Goal: Communication & Community: Participate in discussion

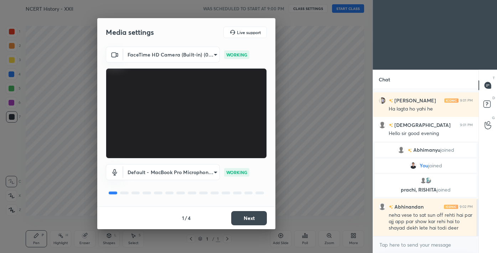
scroll to position [454, 0]
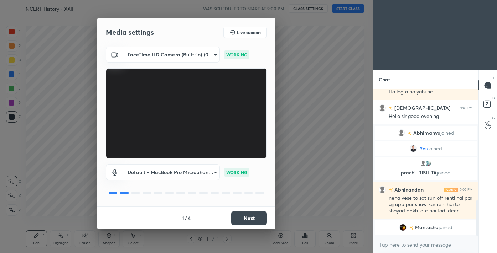
click at [253, 217] on button "Next" at bounding box center [249, 218] width 36 height 14
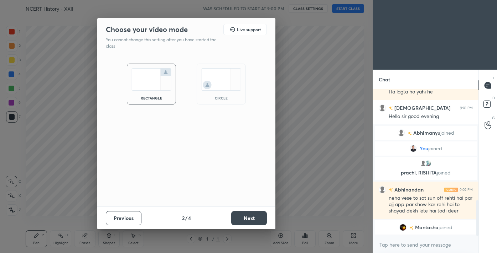
click at [253, 217] on button "Next" at bounding box center [249, 218] width 36 height 14
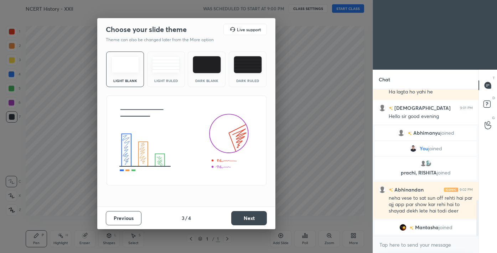
click at [253, 217] on button "Next" at bounding box center [249, 218] width 36 height 14
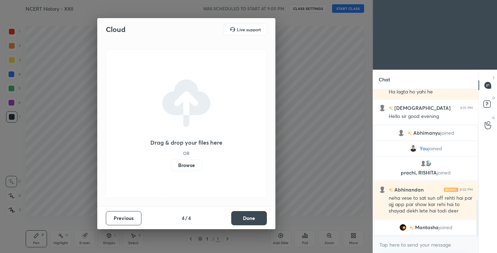
click at [253, 217] on button "Done" at bounding box center [249, 218] width 36 height 14
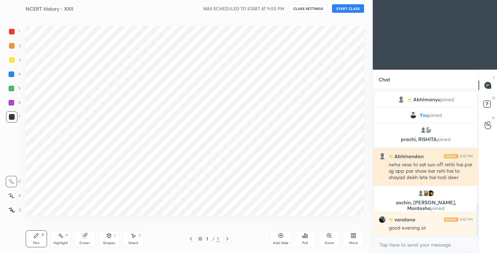
scroll to position [497, 0]
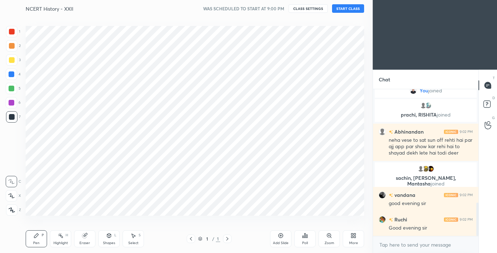
click at [9, 211] on icon at bounding box center [12, 210] width 6 height 5
click at [11, 35] on div at bounding box center [11, 31] width 11 height 11
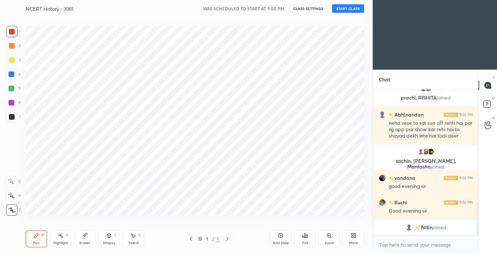
click at [347, 8] on button "START CLASS" at bounding box center [348, 8] width 32 height 9
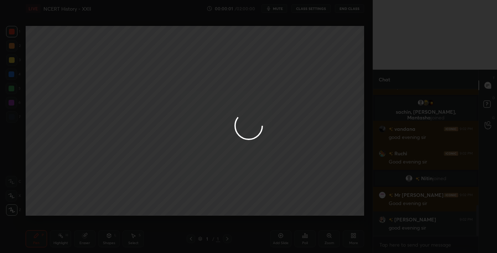
scroll to position [566, 0]
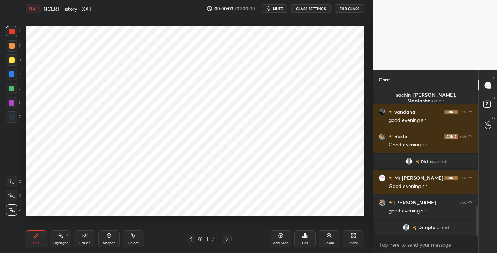
click at [350, 232] on div "More" at bounding box center [352, 239] width 21 height 17
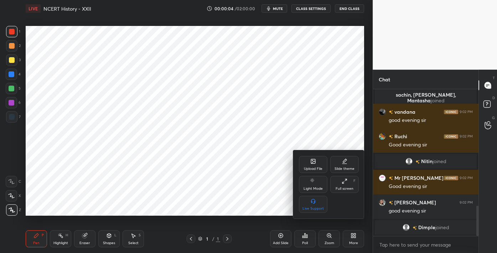
click at [311, 163] on icon at bounding box center [313, 162] width 4 height 2
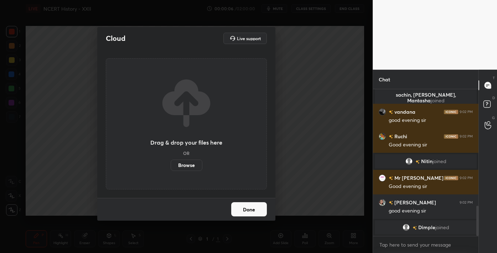
click at [187, 169] on label "Browse" at bounding box center [187, 165] width 32 height 11
click at [171, 169] on input "Browse" at bounding box center [171, 165] width 0 height 11
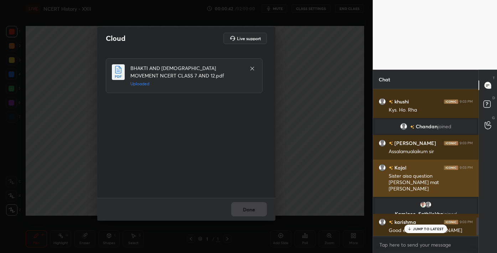
scroll to position [1031, 0]
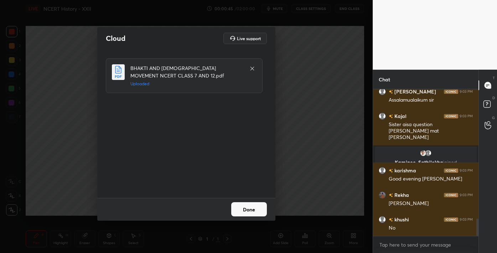
click at [253, 211] on button "Done" at bounding box center [249, 210] width 36 height 14
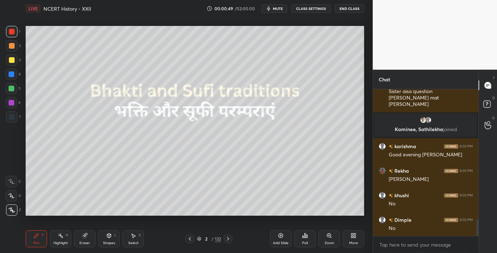
click at [215, 239] on div "122" at bounding box center [218, 239] width 6 height 6
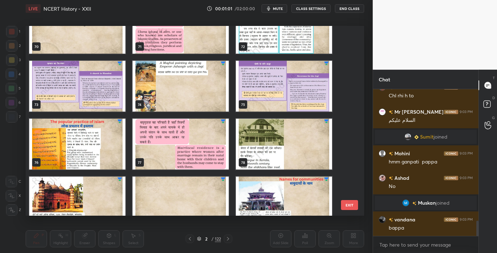
click at [95, 145] on img "grid" at bounding box center [77, 144] width 96 height 51
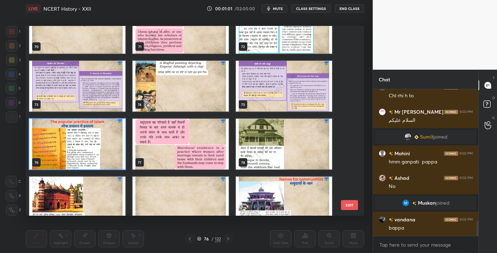
click at [95, 145] on img "grid" at bounding box center [77, 144] width 96 height 51
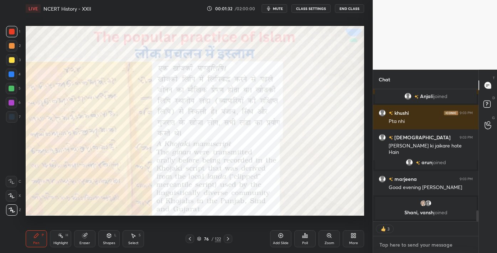
click at [416, 245] on textarea at bounding box center [425, 245] width 94 height 11
type textarea "x"
paste textarea "Channel Link - [URL][DOMAIN_NAME]"
type textarea "Channel Link - [URL][DOMAIN_NAME]"
type textarea "x"
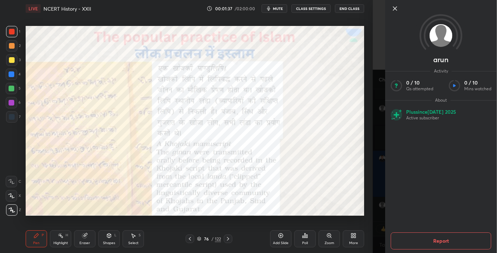
click at [372, 184] on div "1 2 3 4 5 6 7 C X Z C X Z E E Erase all H H LIVE NCERT History - XXII 00:01:37 …" at bounding box center [186, 126] width 372 height 253
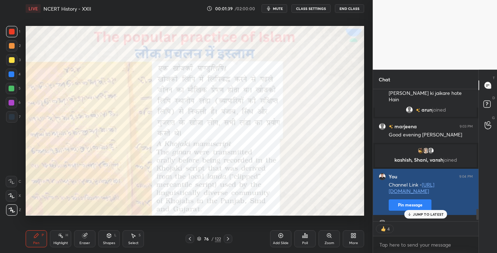
click at [411, 206] on button "Pin message" at bounding box center [409, 205] width 43 height 11
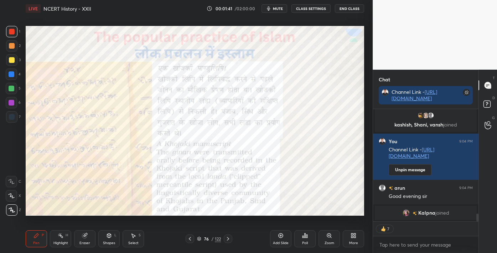
click at [351, 236] on icon at bounding box center [353, 236] width 6 height 6
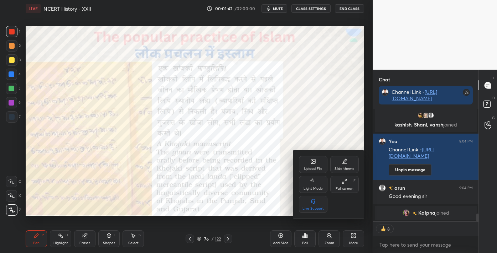
click at [346, 181] on icon at bounding box center [344, 182] width 6 height 6
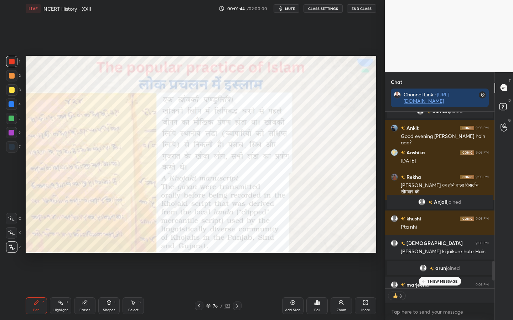
click at [313, 253] on div "Poll" at bounding box center [316, 306] width 21 height 17
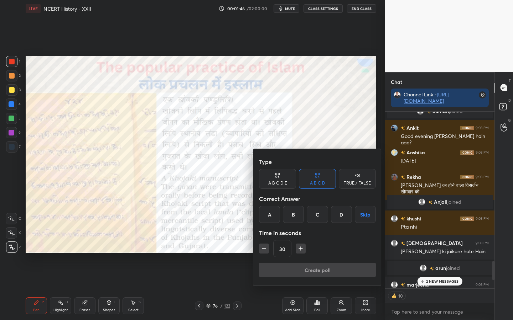
click at [346, 181] on div "TRUE / FALSE" at bounding box center [357, 183] width 27 height 4
type textarea "x"
click at [297, 248] on icon "button" at bounding box center [300, 248] width 7 height 7
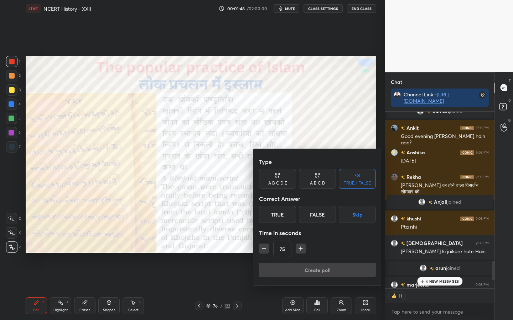
click at [297, 248] on icon "button" at bounding box center [300, 248] width 7 height 7
type input "90"
click at [283, 217] on div "True" at bounding box center [277, 214] width 37 height 17
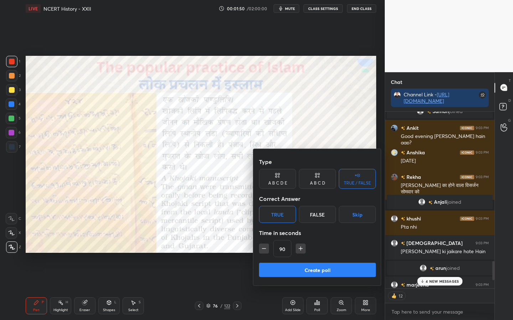
click at [320, 253] on button "Create poll" at bounding box center [317, 270] width 117 height 14
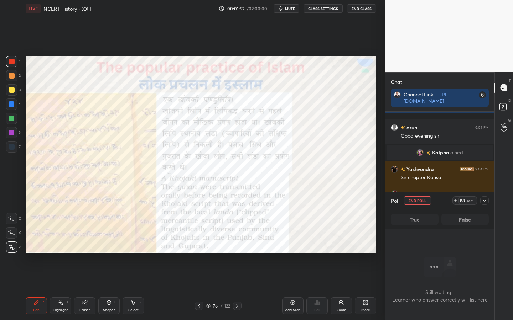
click at [485, 201] on icon at bounding box center [484, 201] width 6 height 6
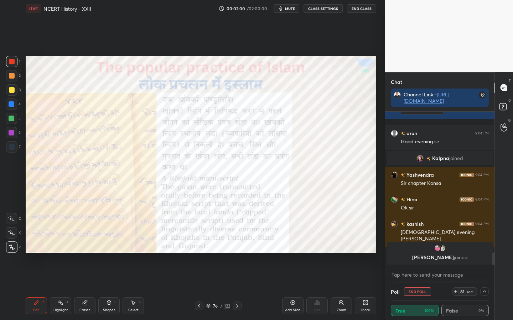
click at [291, 4] on button "mute" at bounding box center [286, 8] width 26 height 9
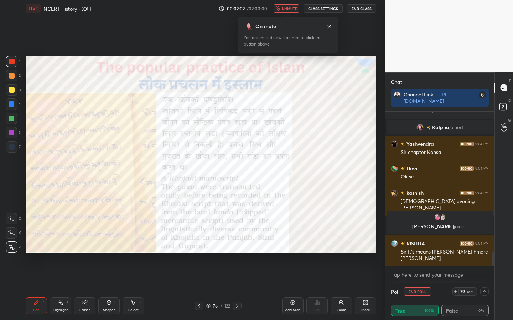
click at [291, 4] on button "unmute" at bounding box center [286, 8] width 26 height 9
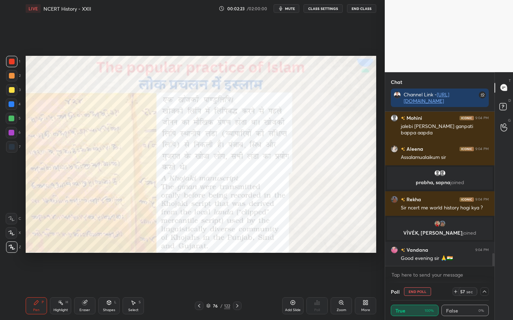
click at [486, 253] on icon at bounding box center [484, 292] width 6 height 6
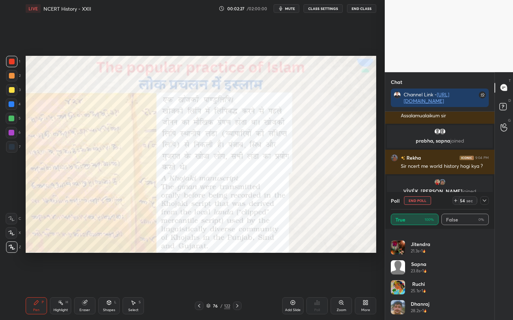
click at [485, 202] on icon at bounding box center [484, 201] width 6 height 6
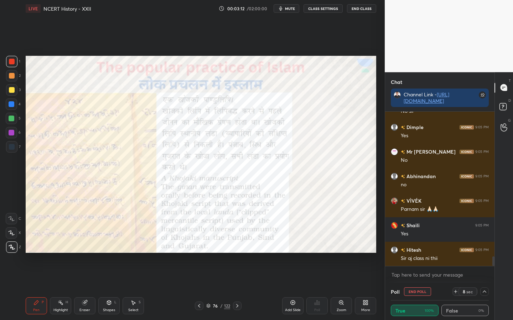
click at [486, 253] on icon at bounding box center [484, 292] width 6 height 6
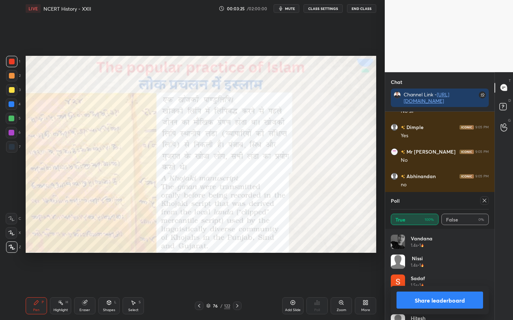
click at [90, 253] on div "Eraser" at bounding box center [84, 306] width 21 height 17
drag, startPoint x: 9, startPoint y: 250, endPoint x: 14, endPoint y: 249, distance: 5.4
click at [9, 250] on div "Erase all" at bounding box center [11, 247] width 11 height 11
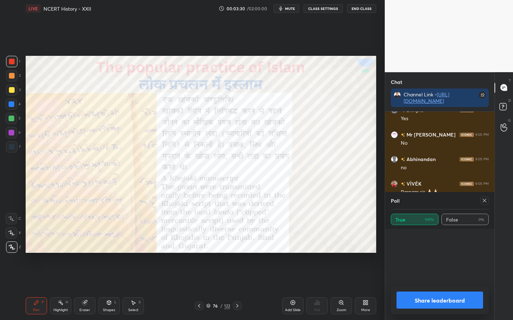
scroll to position [716, 0]
click at [486, 201] on icon at bounding box center [484, 201] width 6 height 6
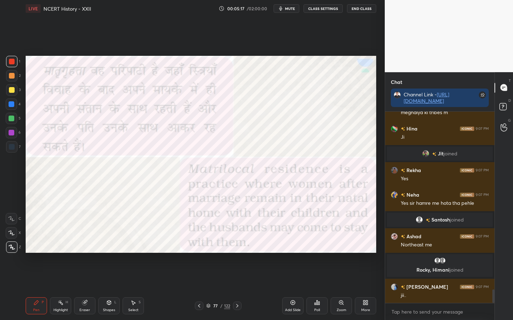
scroll to position [2493, 0]
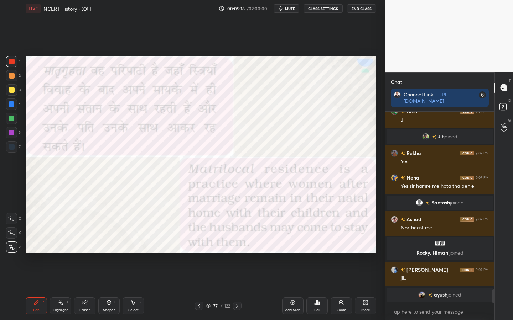
click at [83, 253] on div "Eraser" at bounding box center [84, 311] width 11 height 4
click at [12, 248] on span "Erase all" at bounding box center [11, 247] width 11 height 5
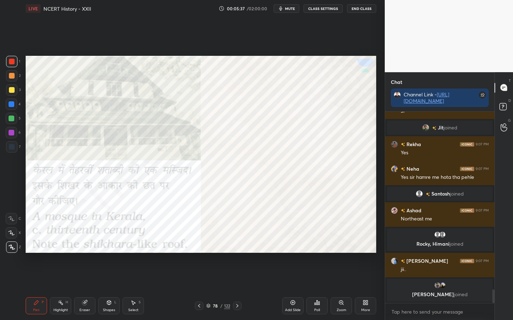
click at [314, 56] on div "Setting up your live class Poll for secs No correct answer Start poll" at bounding box center [201, 154] width 356 height 275
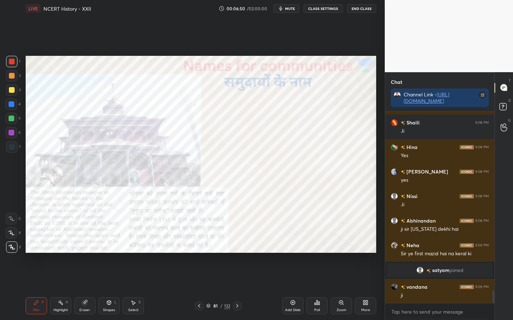
scroll to position [2696, 0]
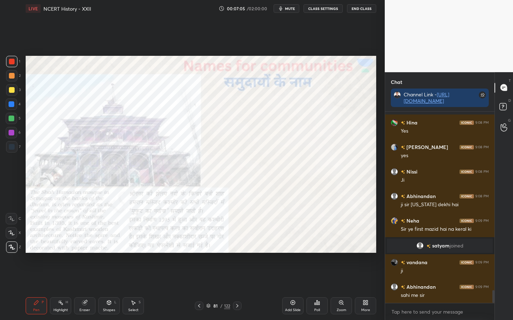
click at [85, 253] on div "Eraser" at bounding box center [84, 306] width 21 height 17
click at [11, 247] on span "Erase all" at bounding box center [11, 247] width 11 height 5
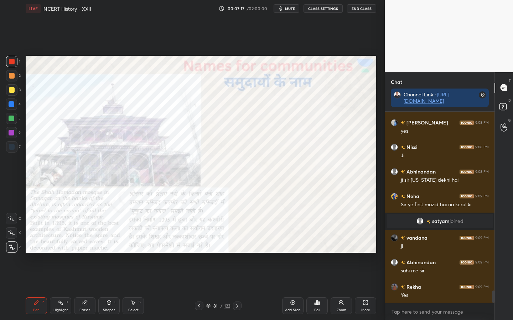
click at [86, 253] on div "Eraser" at bounding box center [84, 306] width 21 height 17
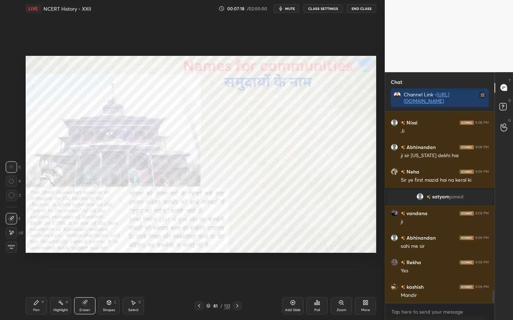
drag, startPoint x: 10, startPoint y: 252, endPoint x: 23, endPoint y: 248, distance: 13.7
click at [10, 252] on div "Erase all" at bounding box center [11, 247] width 11 height 11
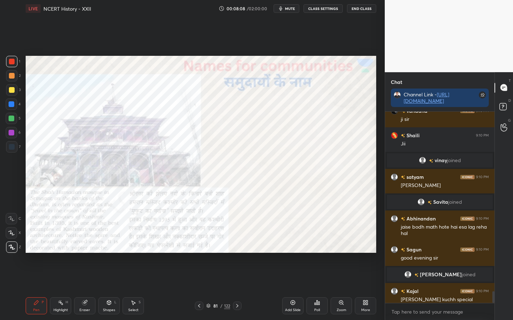
scroll to position [2976, 0]
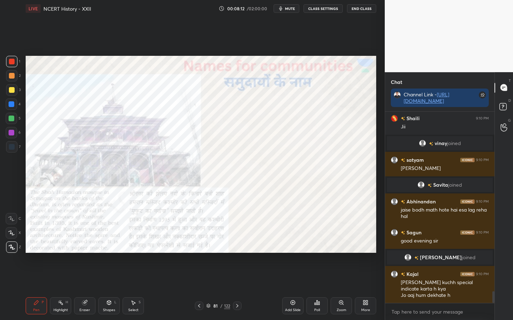
click at [85, 253] on div "Eraser" at bounding box center [84, 311] width 11 height 4
click at [9, 253] on div "Erase all" at bounding box center [11, 247] width 11 height 11
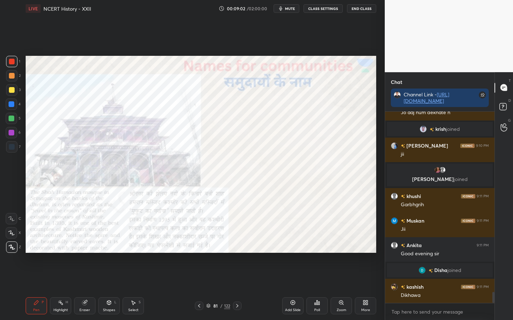
scroll to position [3130, 0]
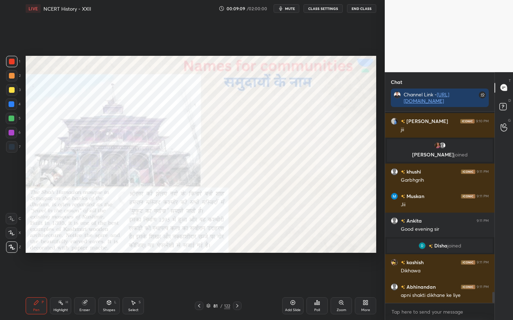
click at [85, 253] on icon at bounding box center [84, 303] width 5 height 5
click at [12, 248] on span "Erase all" at bounding box center [11, 247] width 11 height 5
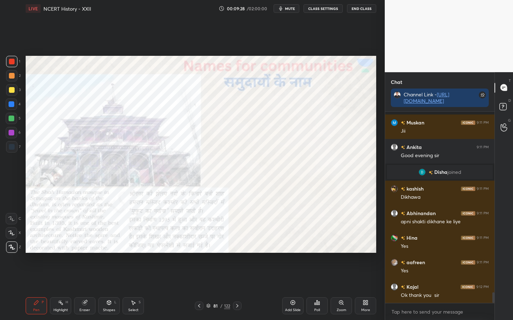
scroll to position [3241, 0]
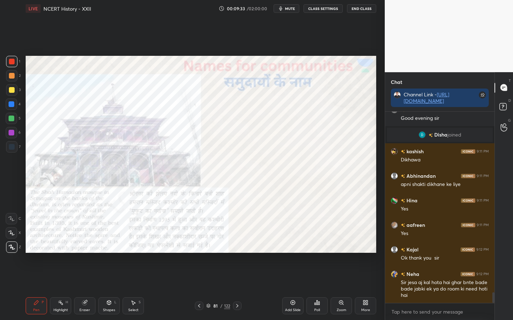
click at [87, 253] on div "Eraser" at bounding box center [84, 306] width 21 height 17
click at [15, 247] on span "Erase all" at bounding box center [11, 247] width 11 height 5
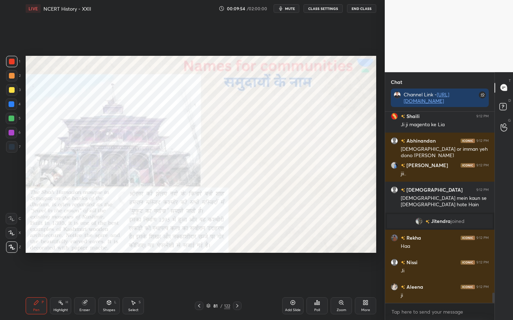
scroll to position [3410, 0]
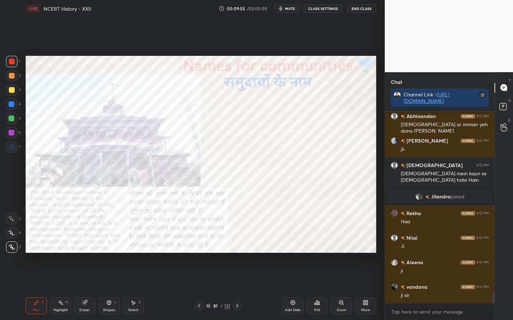
click at [78, 253] on div "Eraser" at bounding box center [84, 306] width 21 height 17
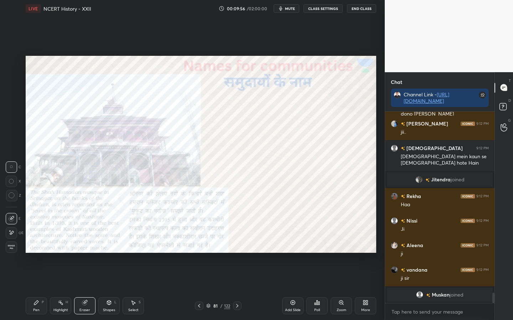
click at [11, 248] on span "Erase all" at bounding box center [11, 247] width 11 height 5
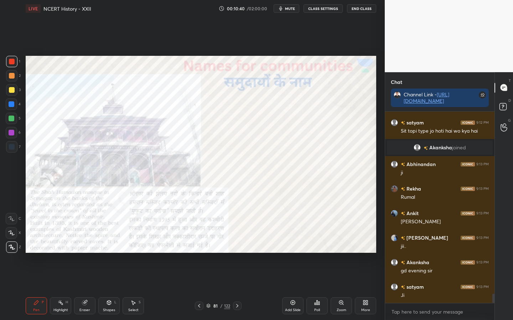
scroll to position [3732, 0]
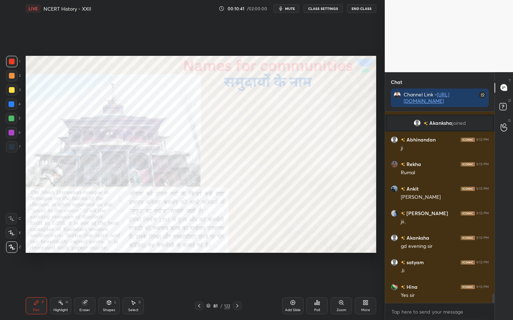
drag, startPoint x: 239, startPoint y: 305, endPoint x: 238, endPoint y: 295, distance: 10.1
click at [240, 253] on icon at bounding box center [237, 306] width 6 height 6
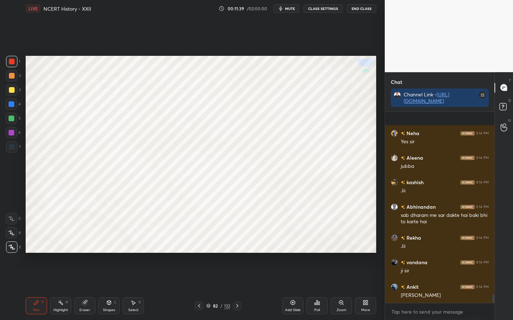
scroll to position [4073, 0]
drag, startPoint x: 84, startPoint y: 302, endPoint x: 60, endPoint y: 276, distance: 35.8
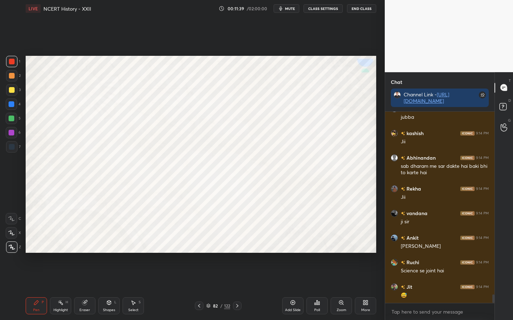
click at [83, 253] on icon at bounding box center [84, 303] width 5 height 5
click at [12, 250] on div "Erase all" at bounding box center [11, 247] width 11 height 11
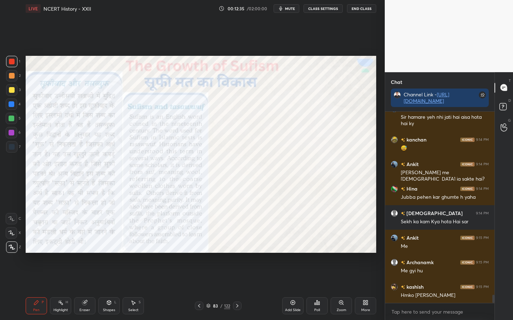
scroll to position [4367, 0]
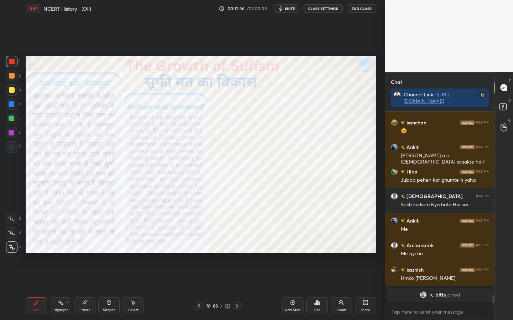
click at [89, 253] on div "Eraser" at bounding box center [84, 311] width 11 height 4
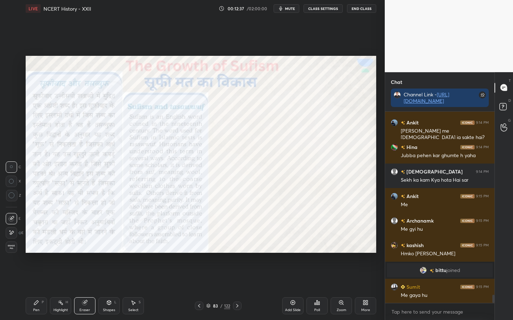
click at [13, 250] on div "Erase all" at bounding box center [11, 247] width 11 height 11
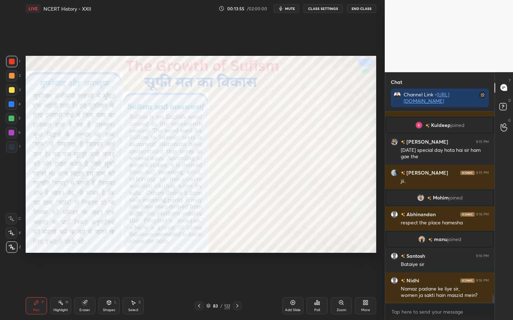
scroll to position [4575, 0]
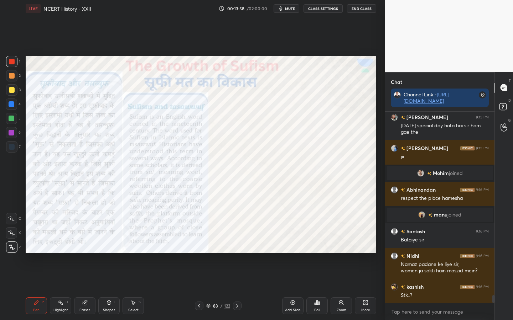
click at [83, 253] on div "Eraser" at bounding box center [84, 311] width 11 height 4
click at [12, 248] on span "Erase all" at bounding box center [11, 247] width 11 height 5
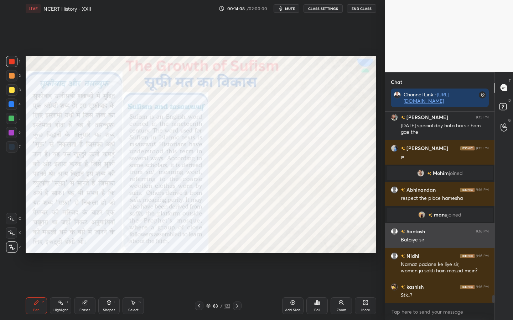
scroll to position [4600, 0]
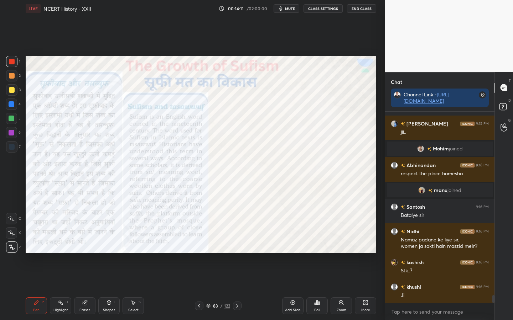
click at [87, 253] on div "Eraser" at bounding box center [84, 311] width 11 height 4
click at [11, 249] on span "Erase all" at bounding box center [11, 247] width 11 height 5
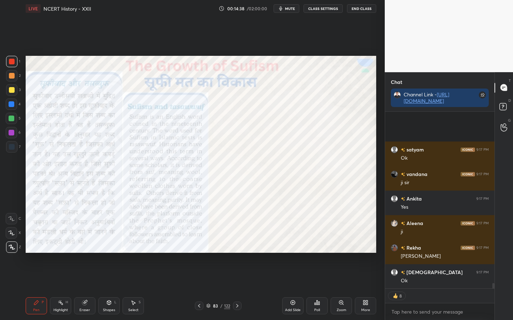
scroll to position [5744, 0]
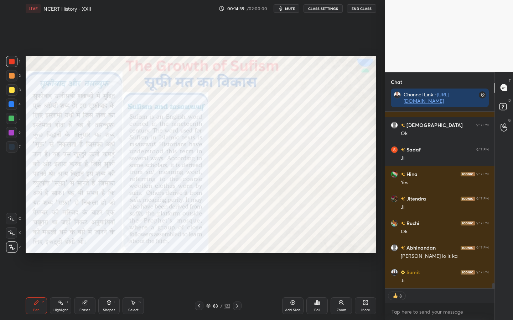
click at [318, 9] on button "CLASS SETTINGS" at bounding box center [322, 8] width 39 height 9
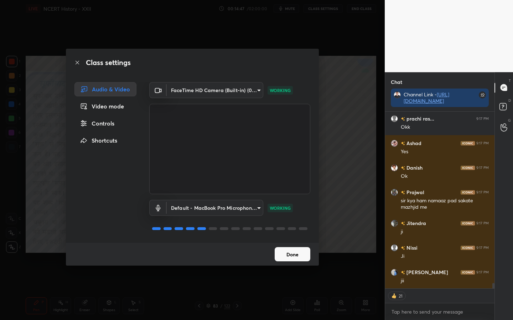
scroll to position [5689, 0]
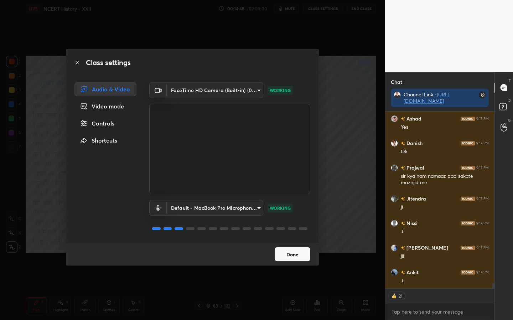
click at [296, 252] on button "Done" at bounding box center [292, 254] width 36 height 14
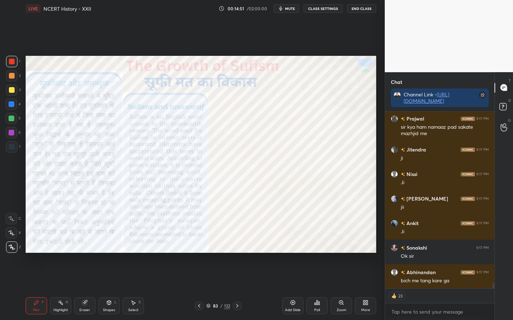
scroll to position [5787, 0]
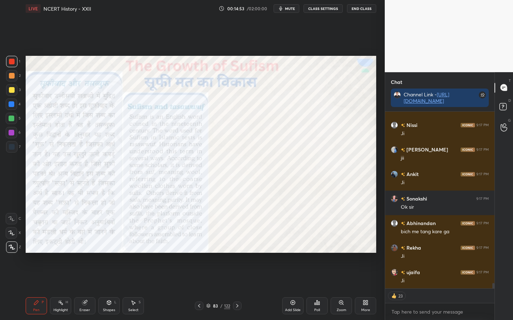
click at [314, 9] on button "CLASS SETTINGS" at bounding box center [322, 8] width 39 height 9
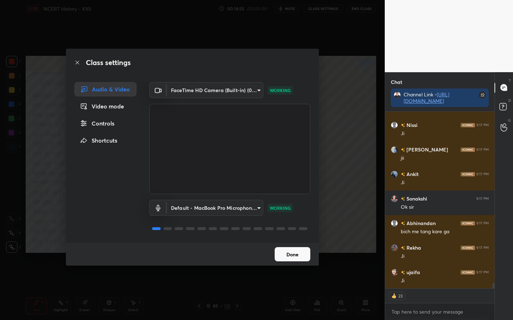
click at [104, 109] on div "Video mode" at bounding box center [105, 106] width 62 height 14
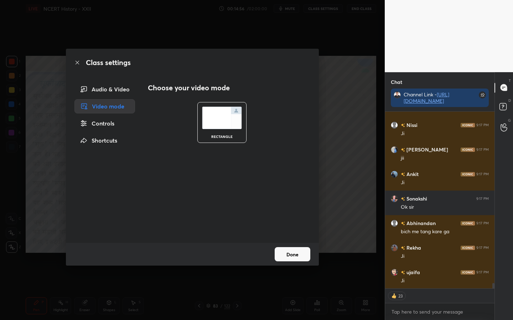
type textarea "x"
click at [113, 90] on div "Audio & Video" at bounding box center [104, 89] width 61 height 14
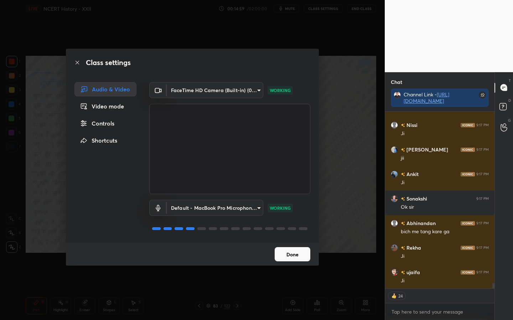
scroll to position [5812, 0]
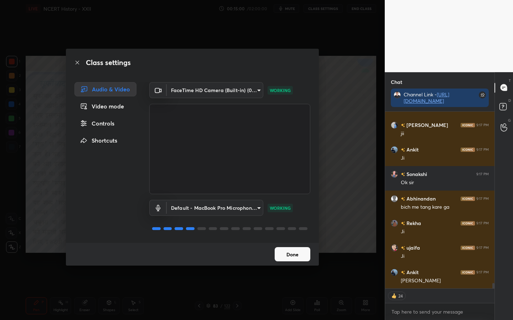
click at [103, 123] on div "Controls" at bounding box center [105, 123] width 62 height 14
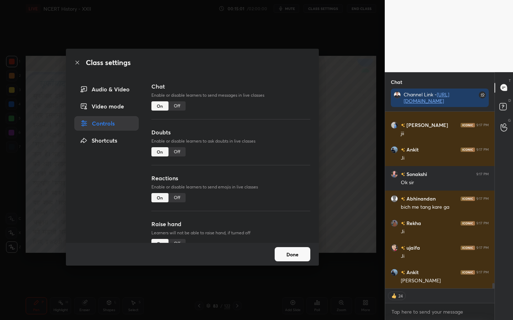
click at [174, 106] on div "Off" at bounding box center [176, 105] width 17 height 9
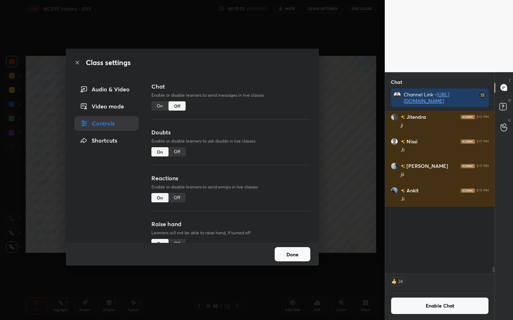
scroll to position [160, 107]
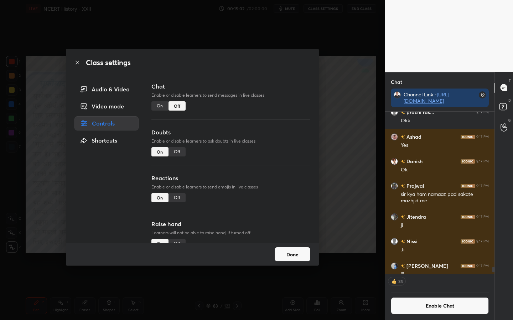
click at [292, 253] on button "Done" at bounding box center [292, 254] width 36 height 14
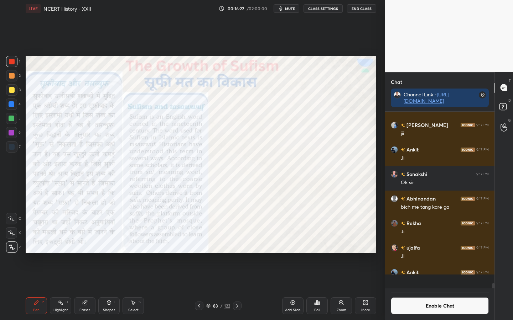
scroll to position [5744, 0]
click at [87, 253] on icon at bounding box center [85, 303] width 6 height 6
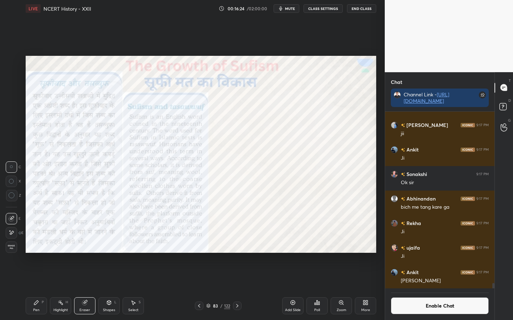
click at [11, 248] on span "Erase all" at bounding box center [11, 247] width 11 height 5
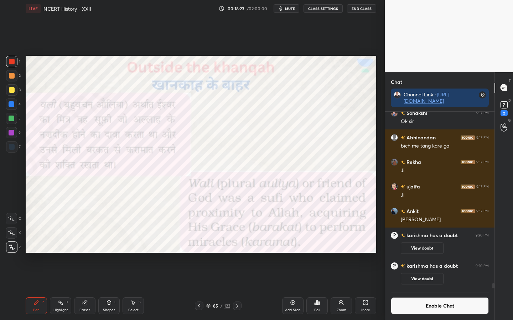
scroll to position [2, 2]
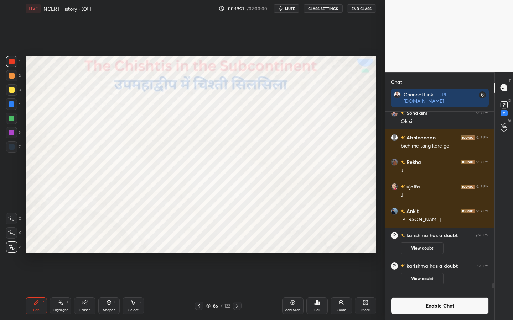
drag, startPoint x: 86, startPoint y: 308, endPoint x: 65, endPoint y: 280, distance: 34.9
click at [87, 253] on div "Eraser" at bounding box center [84, 311] width 11 height 4
drag, startPoint x: 11, startPoint y: 247, endPoint x: 21, endPoint y: 248, distance: 9.6
click at [12, 248] on span "Erase all" at bounding box center [11, 247] width 11 height 5
drag, startPoint x: 87, startPoint y: 309, endPoint x: 87, endPoint y: 305, distance: 3.6
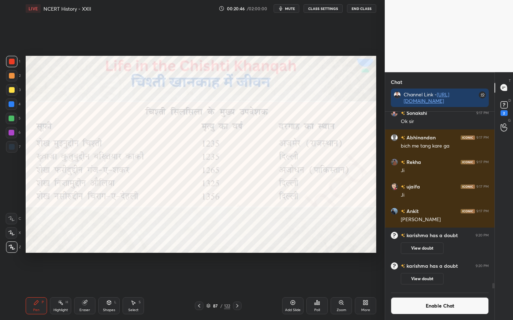
click at [88, 253] on div "Eraser" at bounding box center [84, 311] width 11 height 4
click at [15, 249] on span "Erase all" at bounding box center [11, 247] width 11 height 5
click at [84, 253] on div "Eraser" at bounding box center [84, 306] width 21 height 17
click at [12, 245] on span "Erase all" at bounding box center [11, 247] width 11 height 5
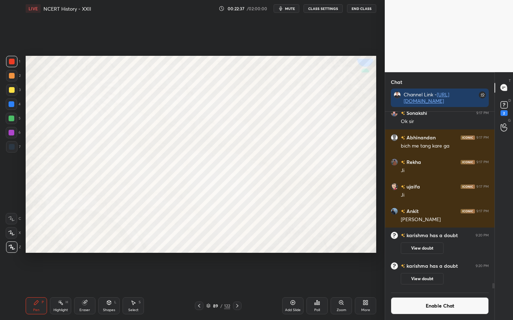
scroll to position [175, 107]
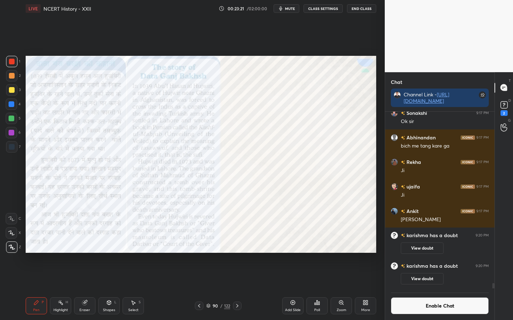
click at [340, 253] on icon at bounding box center [341, 303] width 4 height 4
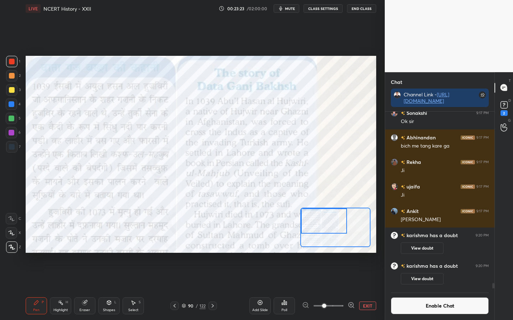
drag, startPoint x: 327, startPoint y: 230, endPoint x: 312, endPoint y: 221, distance: 17.2
click at [312, 221] on div at bounding box center [324, 221] width 46 height 25
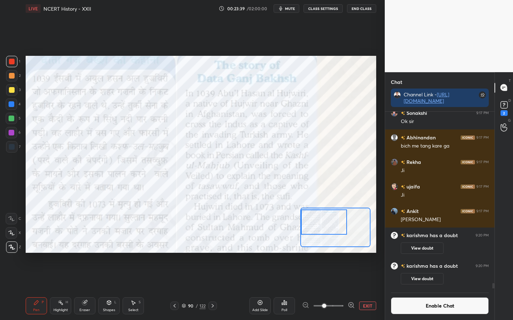
click at [321, 225] on div at bounding box center [324, 222] width 46 height 25
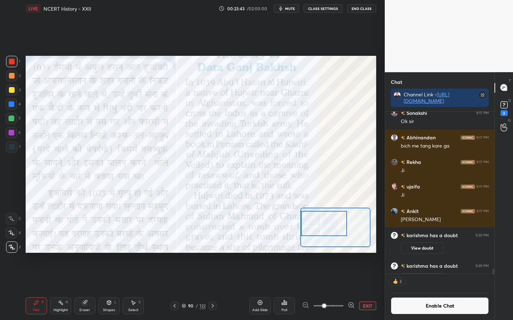
click at [323, 222] on div at bounding box center [324, 223] width 46 height 25
click at [85, 253] on icon at bounding box center [84, 303] width 5 height 5
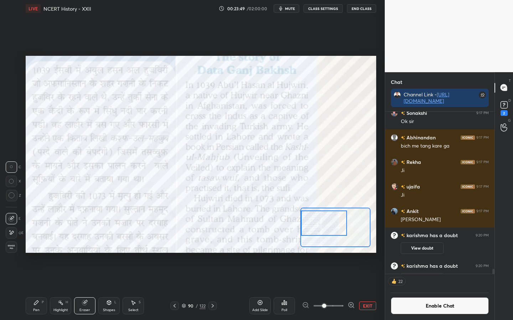
click at [9, 247] on span "Erase all" at bounding box center [11, 247] width 11 height 5
click at [366, 253] on button "EXIT" at bounding box center [367, 306] width 17 height 9
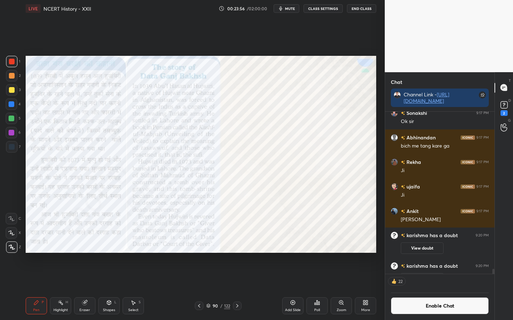
click at [291, 253] on icon at bounding box center [293, 303] width 6 height 6
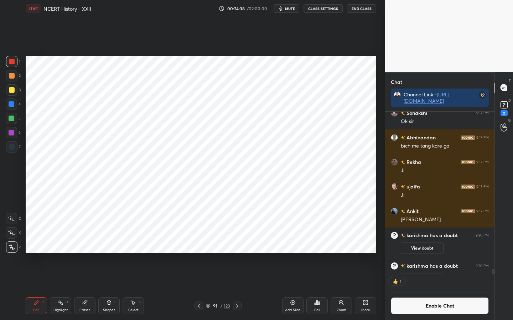
scroll to position [160, 107]
drag, startPoint x: 202, startPoint y: 305, endPoint x: 201, endPoint y: 302, distance: 4.2
click at [202, 253] on div at bounding box center [198, 306] width 9 height 9
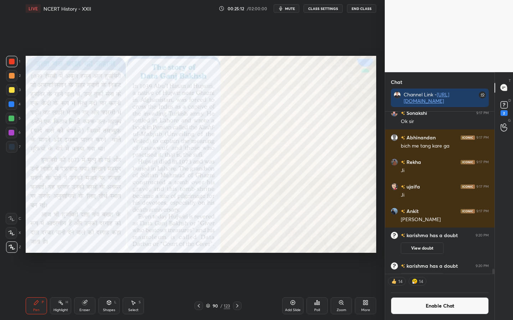
click at [341, 253] on div "Zoom" at bounding box center [340, 306] width 21 height 17
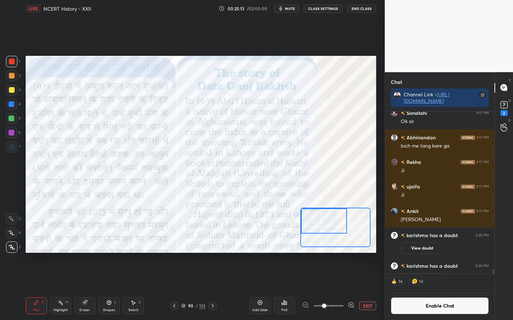
drag, startPoint x: 331, startPoint y: 233, endPoint x: 320, endPoint y: 232, distance: 10.7
click at [316, 224] on div at bounding box center [324, 221] width 46 height 25
click at [326, 253] on span at bounding box center [324, 306] width 4 height 4
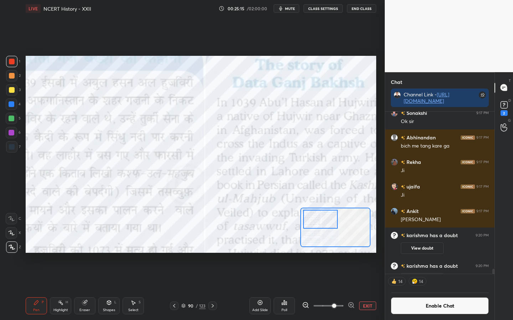
drag, startPoint x: 323, startPoint y: 219, endPoint x: 310, endPoint y: 214, distance: 14.0
click at [311, 214] on div at bounding box center [320, 219] width 34 height 19
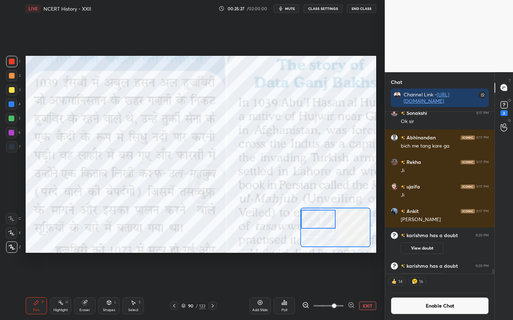
drag, startPoint x: 311, startPoint y: 219, endPoint x: 308, endPoint y: 219, distance: 3.6
click at [310, 221] on div at bounding box center [318, 219] width 34 height 19
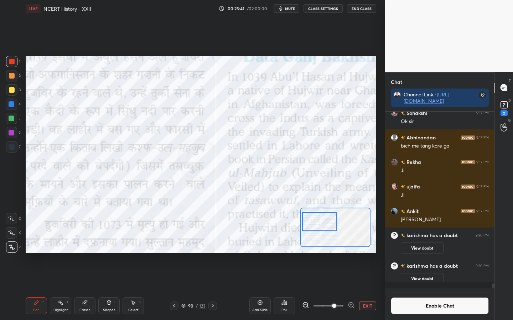
scroll to position [5772, 0]
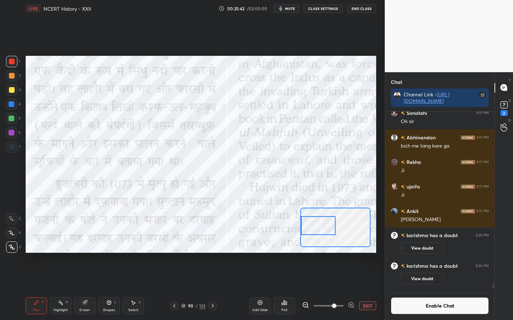
drag, startPoint x: 315, startPoint y: 218, endPoint x: 311, endPoint y: 223, distance: 7.1
click at [313, 223] on div at bounding box center [318, 225] width 34 height 19
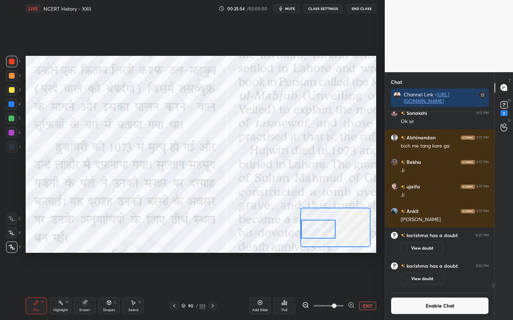
click at [324, 229] on div at bounding box center [318, 229] width 34 height 19
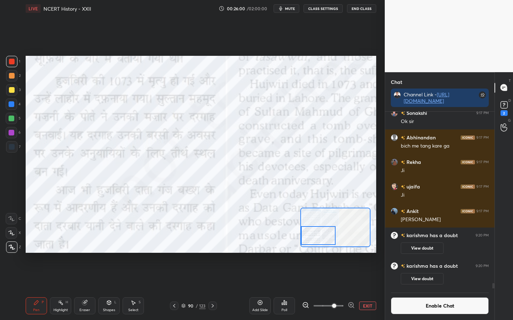
drag, startPoint x: 315, startPoint y: 230, endPoint x: 313, endPoint y: 235, distance: 5.6
click at [314, 236] on div at bounding box center [318, 235] width 34 height 19
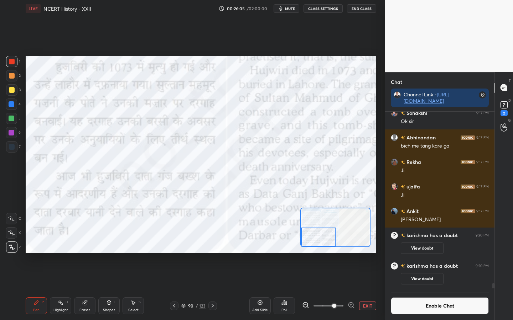
click at [319, 237] on div at bounding box center [318, 237] width 34 height 19
click at [313, 239] on div at bounding box center [318, 236] width 34 height 19
click at [302, 242] on div at bounding box center [318, 237] width 34 height 19
click at [368, 253] on button "EXIT" at bounding box center [367, 306] width 17 height 9
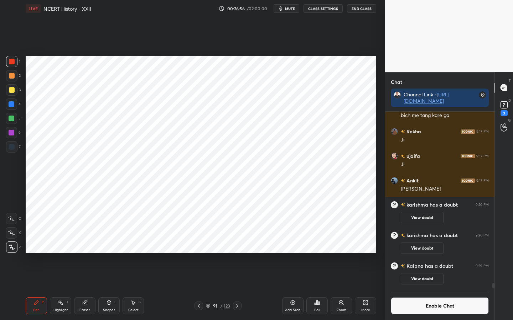
scroll to position [5782, 0]
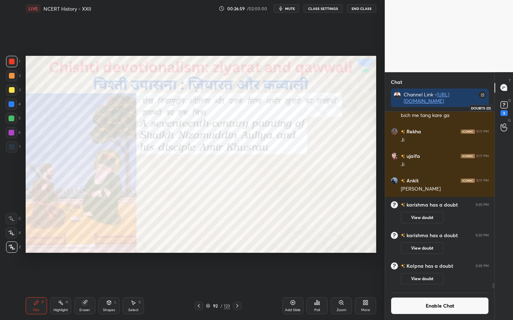
click at [496, 106] on rect at bounding box center [503, 104] width 7 height 7
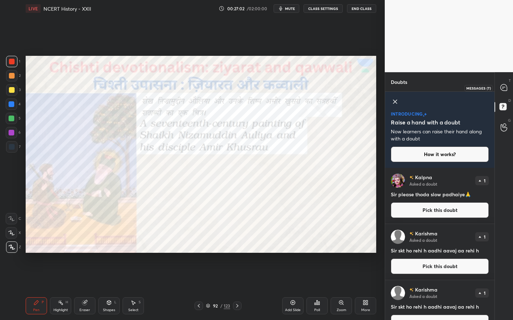
click at [496, 86] on icon at bounding box center [503, 87] width 6 height 6
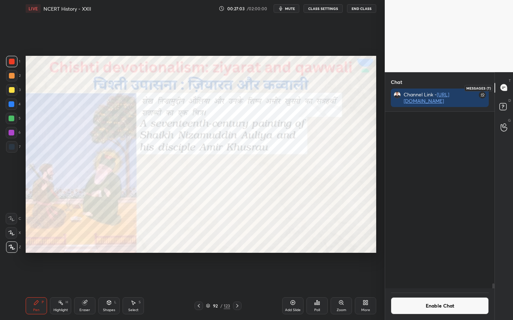
scroll to position [175, 107]
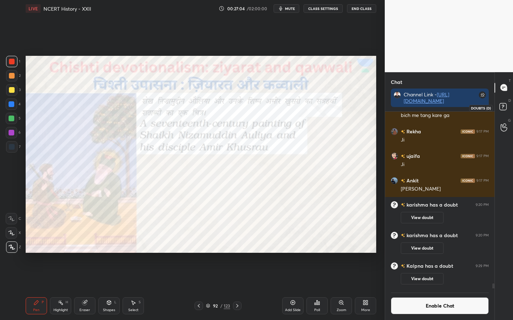
click at [496, 111] on icon at bounding box center [503, 107] width 13 height 13
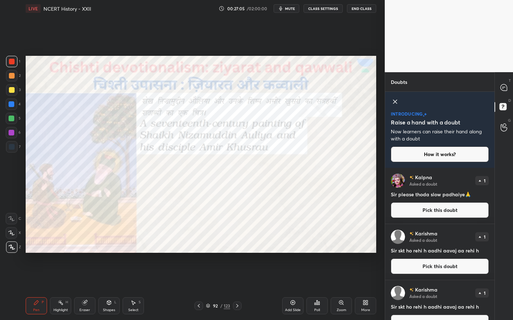
scroll to position [16, 0]
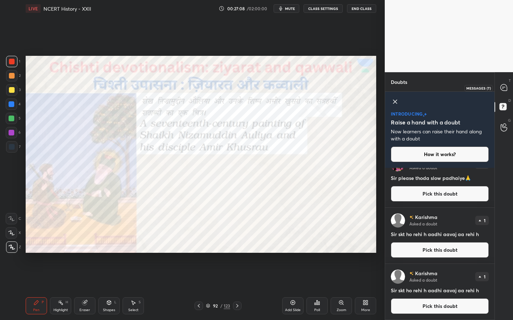
click at [496, 89] on div at bounding box center [504, 88] width 14 height 13
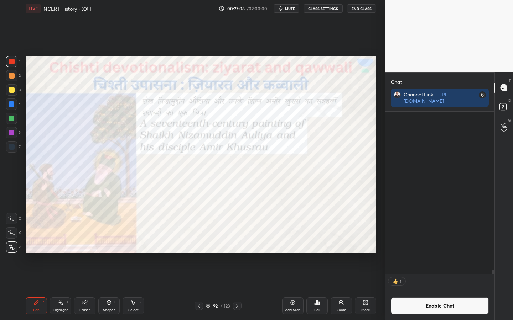
scroll to position [160, 107]
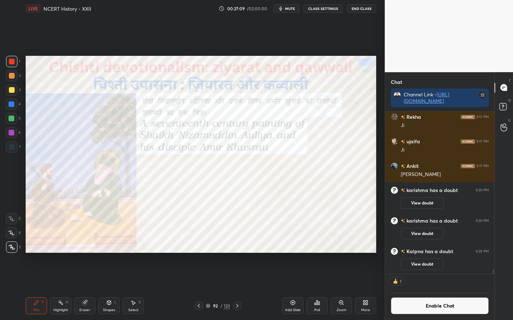
click at [443, 253] on button "Enable Chat" at bounding box center [440, 306] width 98 height 17
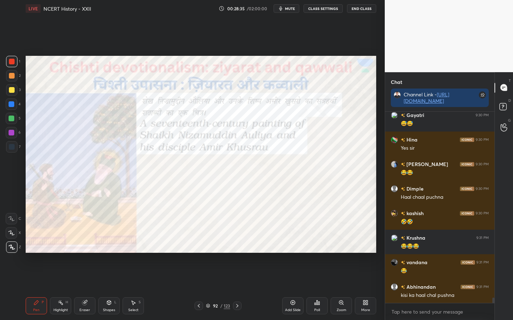
scroll to position [6507, 0]
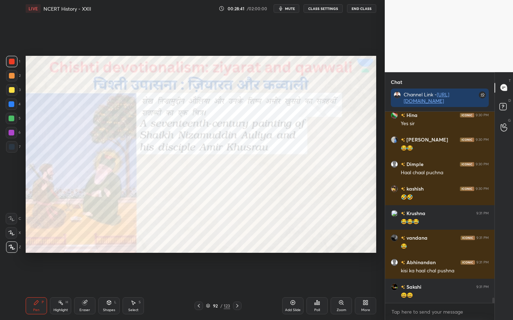
drag, startPoint x: 85, startPoint y: 309, endPoint x: 70, endPoint y: 291, distance: 23.0
click at [84, 253] on div "Eraser" at bounding box center [84, 311] width 11 height 4
click at [12, 247] on span "Erase all" at bounding box center [11, 247] width 11 height 5
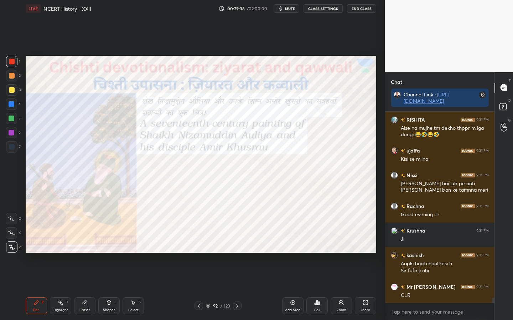
scroll to position [6724, 0]
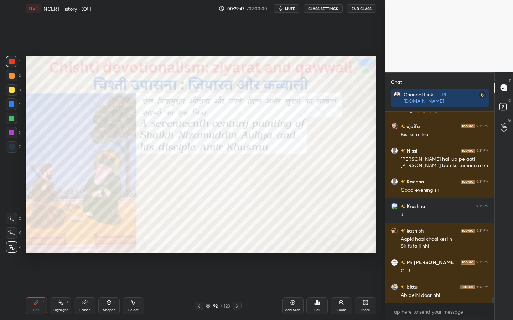
drag, startPoint x: 89, startPoint y: 307, endPoint x: 84, endPoint y: 302, distance: 7.6
click at [89, 253] on div "Eraser" at bounding box center [84, 306] width 21 height 17
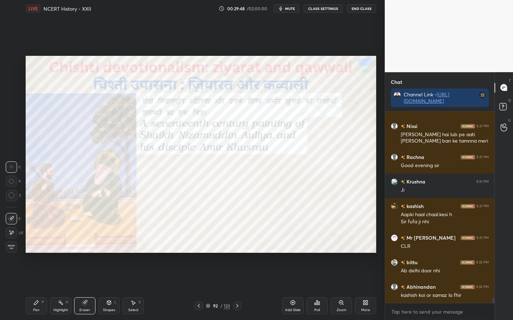
drag, startPoint x: 12, startPoint y: 250, endPoint x: 24, endPoint y: 247, distance: 12.1
click at [12, 250] on span "Erase all" at bounding box center [11, 247] width 11 height 5
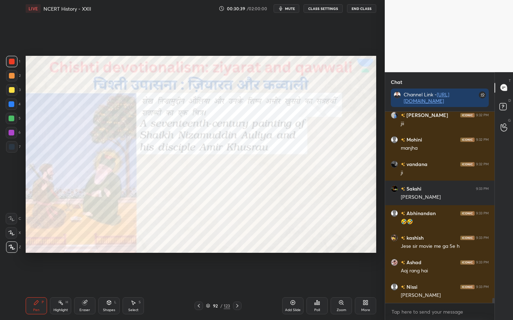
scroll to position [2, 2]
drag, startPoint x: 89, startPoint y: 309, endPoint x: 80, endPoint y: 296, distance: 15.4
click at [89, 253] on div "Eraser" at bounding box center [84, 311] width 11 height 4
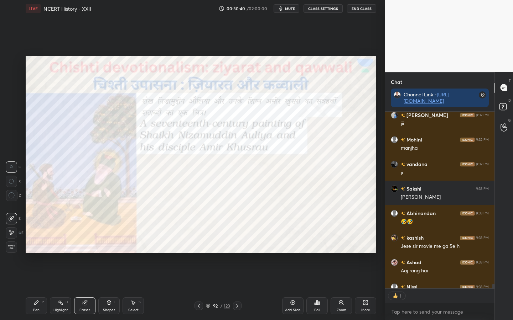
drag, startPoint x: 13, startPoint y: 250, endPoint x: 23, endPoint y: 247, distance: 10.3
click at [13, 250] on span "Erase all" at bounding box center [11, 247] width 11 height 5
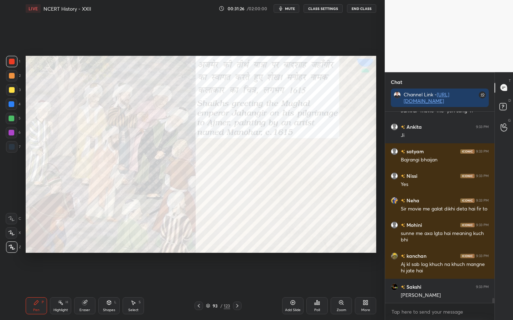
scroll to position [7431, 0]
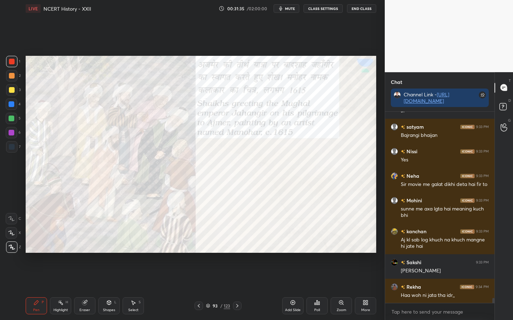
drag, startPoint x: 89, startPoint y: 310, endPoint x: 81, endPoint y: 303, distance: 10.6
click at [89, 253] on div "Eraser" at bounding box center [84, 311] width 11 height 4
click at [14, 249] on span "Erase all" at bounding box center [11, 247] width 11 height 5
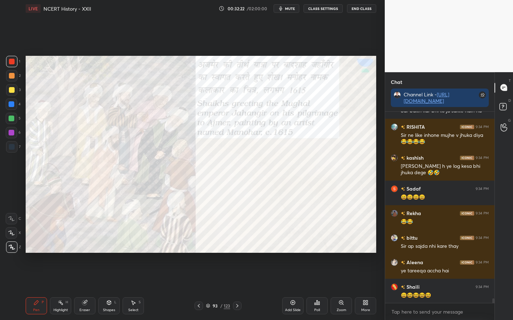
scroll to position [7769, 0]
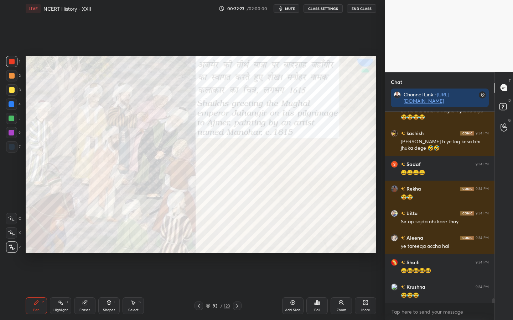
click at [88, 253] on div "Eraser" at bounding box center [84, 306] width 21 height 17
drag, startPoint x: 11, startPoint y: 245, endPoint x: 16, endPoint y: 247, distance: 5.5
click at [11, 246] on span "Erase all" at bounding box center [11, 247] width 11 height 5
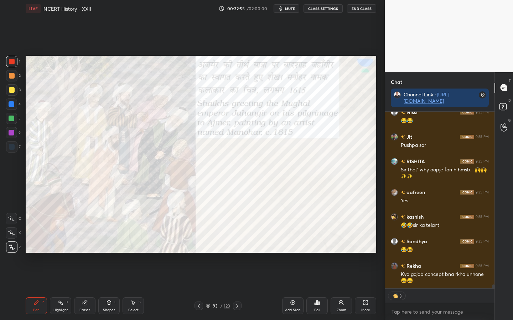
scroll to position [7999, 0]
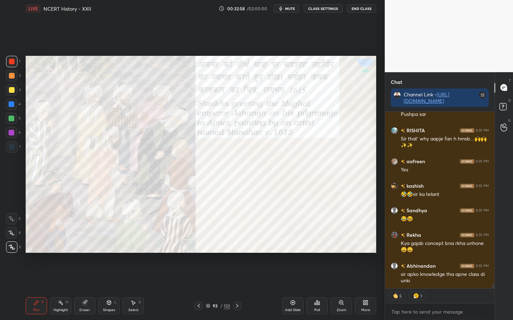
click at [88, 253] on div "Eraser" at bounding box center [84, 306] width 21 height 17
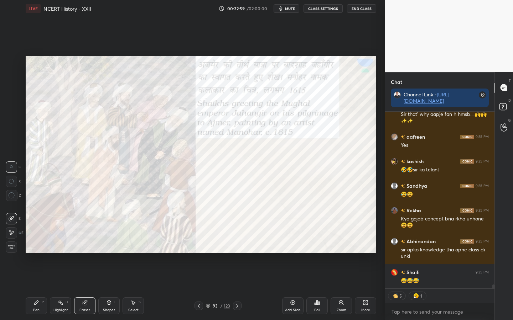
drag, startPoint x: 14, startPoint y: 248, endPoint x: 22, endPoint y: 248, distance: 7.8
click at [14, 248] on span "Erase all" at bounding box center [11, 247] width 11 height 5
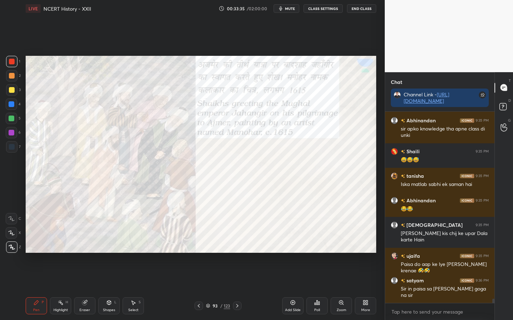
scroll to position [8170, 0]
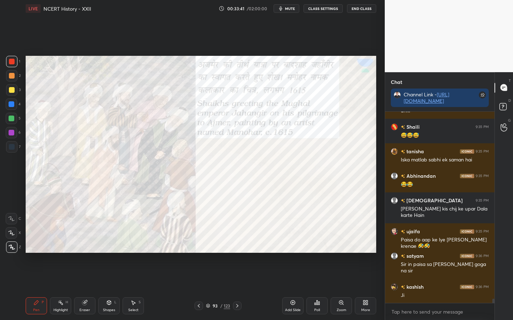
click at [85, 253] on div "Eraser" at bounding box center [84, 306] width 21 height 17
click at [12, 247] on span "Erase all" at bounding box center [11, 247] width 11 height 5
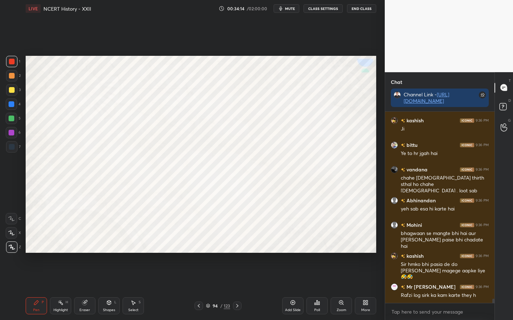
scroll to position [8361, 0]
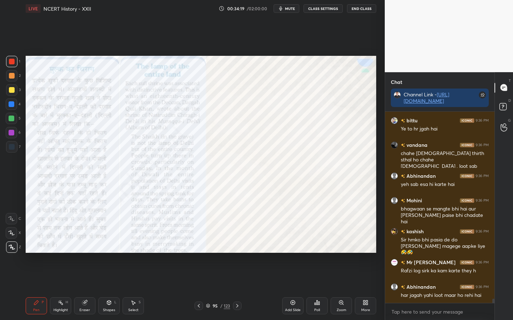
click at [343, 253] on icon at bounding box center [341, 303] width 6 height 6
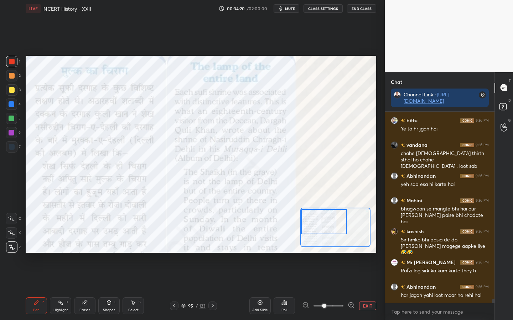
drag, startPoint x: 319, startPoint y: 226, endPoint x: 313, endPoint y: 225, distance: 6.3
click at [314, 225] on div at bounding box center [324, 221] width 46 height 25
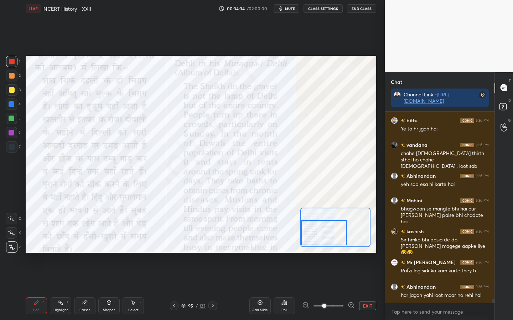
drag, startPoint x: 328, startPoint y: 226, endPoint x: 328, endPoint y: 237, distance: 11.4
click at [328, 237] on div at bounding box center [324, 232] width 46 height 25
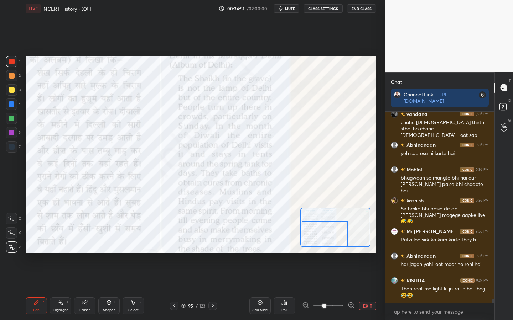
drag, startPoint x: 342, startPoint y: 233, endPoint x: 342, endPoint y: 237, distance: 4.3
click at [342, 237] on div at bounding box center [325, 233] width 46 height 25
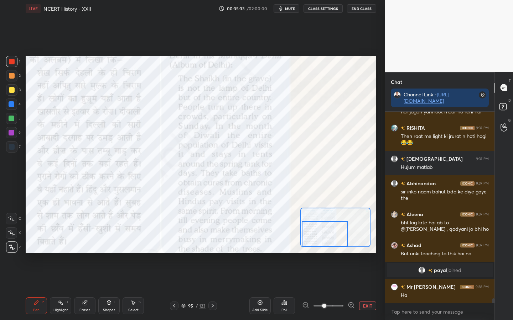
scroll to position [7879, 0]
click at [365, 253] on button "EXIT" at bounding box center [367, 306] width 17 height 9
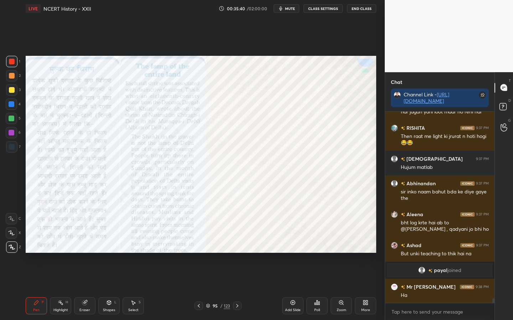
click at [237, 253] on icon at bounding box center [237, 306] width 6 height 6
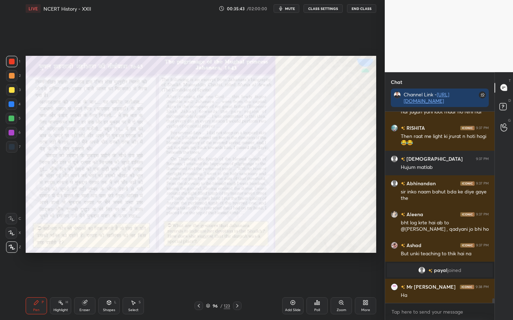
click at [340, 253] on icon at bounding box center [341, 303] width 6 height 6
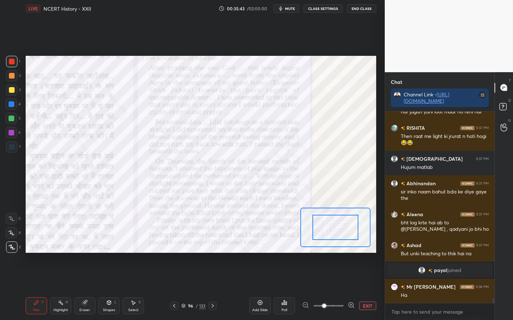
scroll to position [7904, 0]
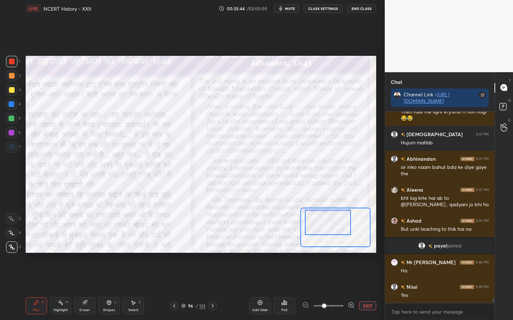
drag, startPoint x: 332, startPoint y: 228, endPoint x: 326, endPoint y: 230, distance: 5.5
click at [326, 222] on div at bounding box center [328, 222] width 46 height 25
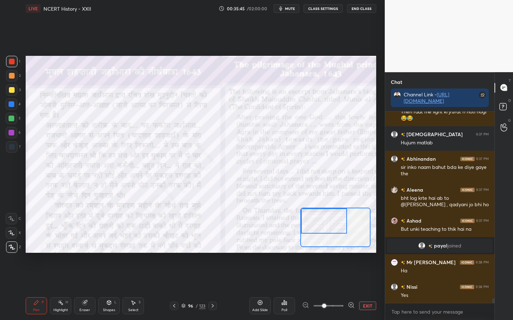
drag, startPoint x: 325, startPoint y: 305, endPoint x: 332, endPoint y: 308, distance: 7.7
click at [326, 253] on span at bounding box center [324, 306] width 4 height 4
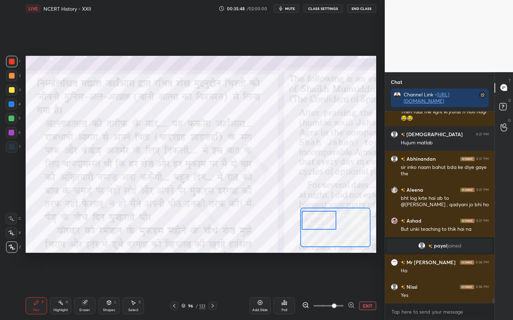
drag, startPoint x: 332, startPoint y: 220, endPoint x: 326, endPoint y: 219, distance: 6.7
click at [328, 220] on div at bounding box center [319, 220] width 34 height 19
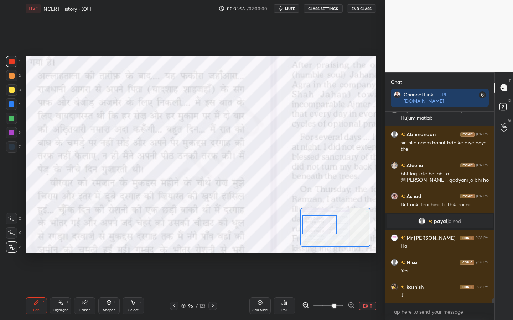
drag, startPoint x: 326, startPoint y: 219, endPoint x: 327, endPoint y: 223, distance: 3.6
click at [327, 224] on div at bounding box center [319, 225] width 34 height 19
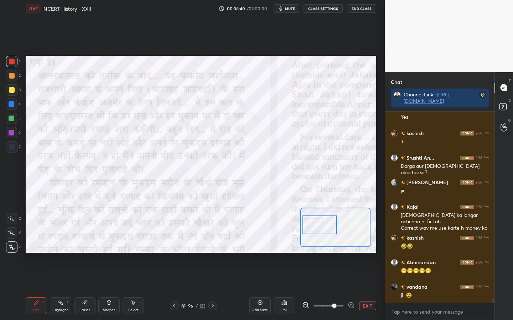
scroll to position [8107, 0]
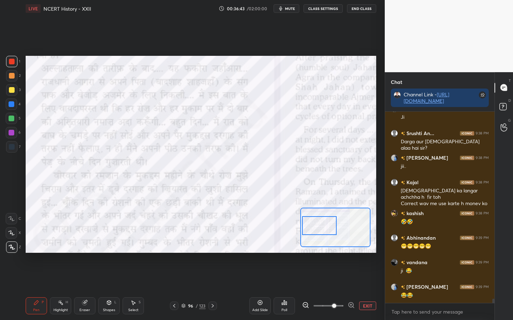
drag, startPoint x: 325, startPoint y: 226, endPoint x: 326, endPoint y: 232, distance: 5.8
click at [326, 231] on div at bounding box center [319, 225] width 34 height 19
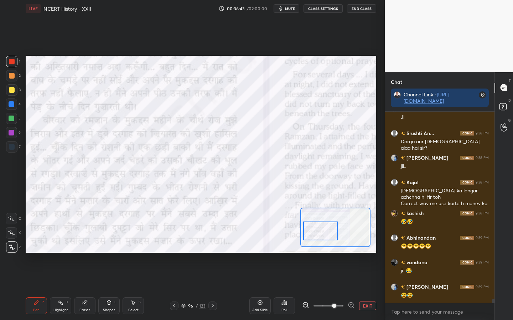
click at [326, 232] on div at bounding box center [320, 231] width 34 height 19
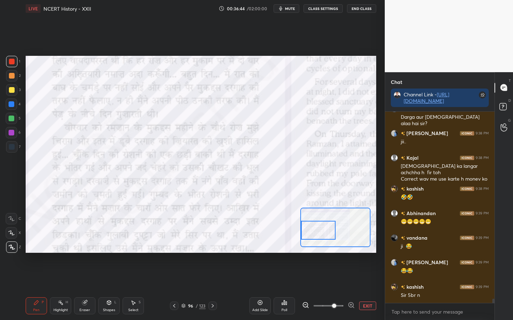
drag, startPoint x: 326, startPoint y: 232, endPoint x: 321, endPoint y: 231, distance: 5.4
click at [321, 231] on div at bounding box center [318, 230] width 34 height 19
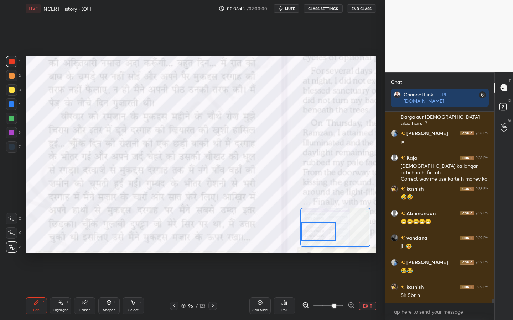
click at [322, 231] on div at bounding box center [318, 231] width 34 height 19
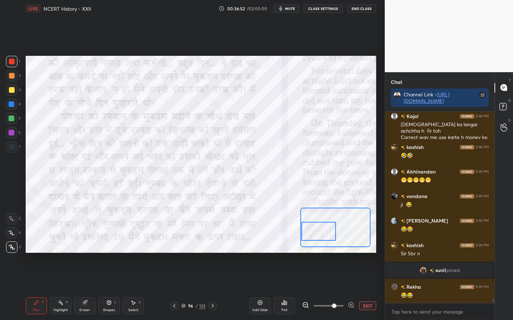
scroll to position [8104, 0]
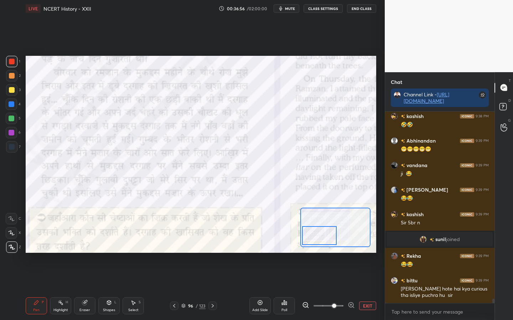
drag, startPoint x: 325, startPoint y: 229, endPoint x: 325, endPoint y: 233, distance: 4.3
click at [326, 234] on div at bounding box center [319, 235] width 34 height 19
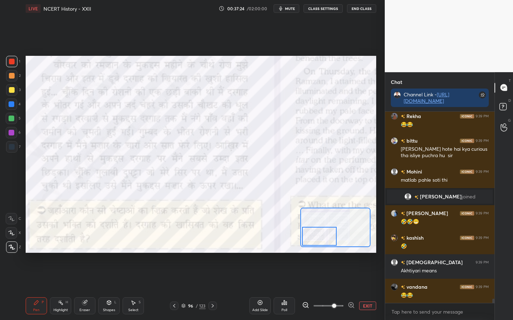
scroll to position [8228, 0]
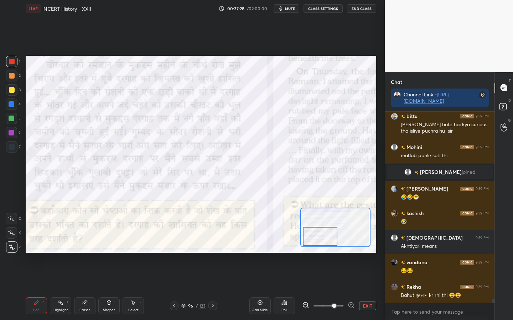
click at [312, 233] on div at bounding box center [320, 236] width 34 height 19
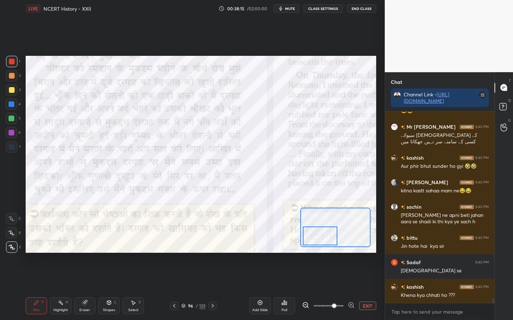
scroll to position [8500, 0]
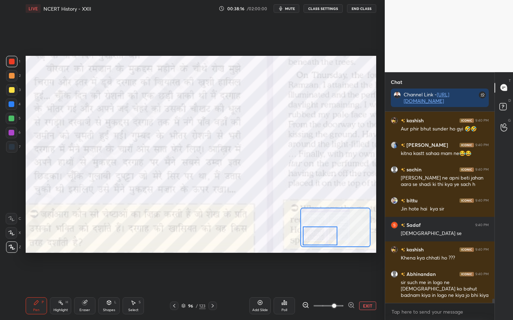
drag, startPoint x: 365, startPoint y: 305, endPoint x: 351, endPoint y: 295, distance: 16.6
click at [365, 253] on button "EXIT" at bounding box center [367, 306] width 17 height 9
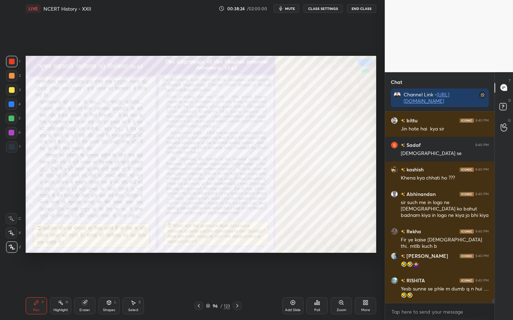
scroll to position [8604, 0]
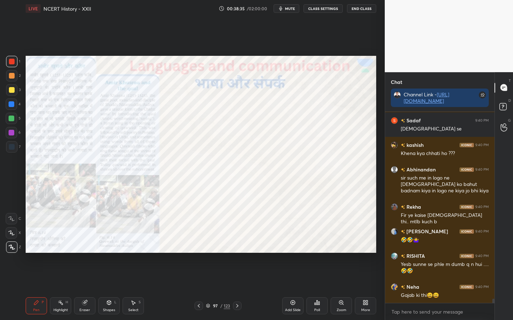
click at [339, 253] on icon at bounding box center [341, 303] width 4 height 4
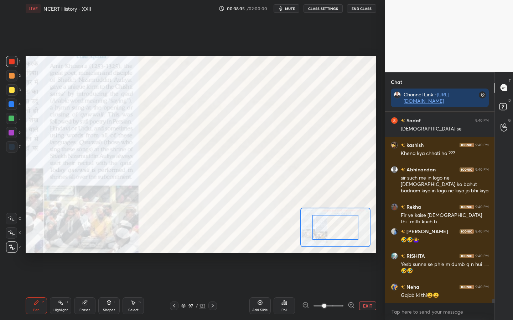
scroll to position [8629, 0]
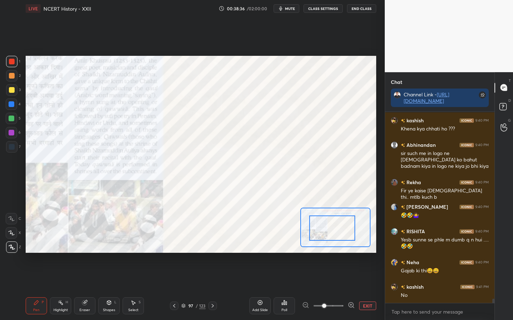
drag, startPoint x: 330, startPoint y: 232, endPoint x: 319, endPoint y: 232, distance: 11.0
click at [319, 229] on div at bounding box center [332, 228] width 46 height 25
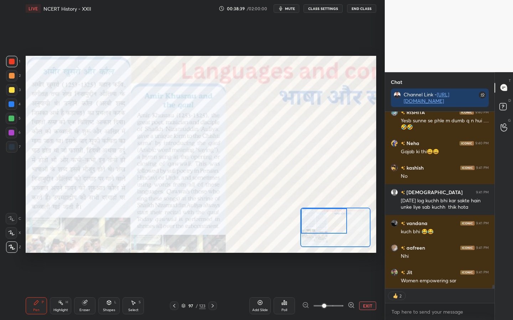
scroll to position [8773, 0]
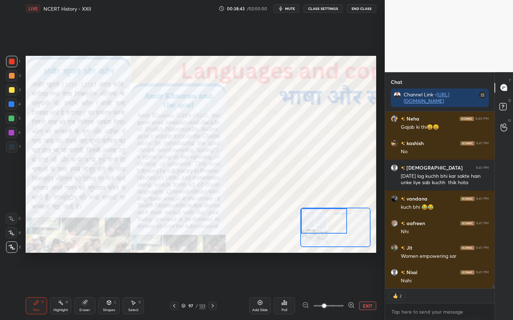
click at [88, 253] on div "Eraser" at bounding box center [84, 311] width 11 height 4
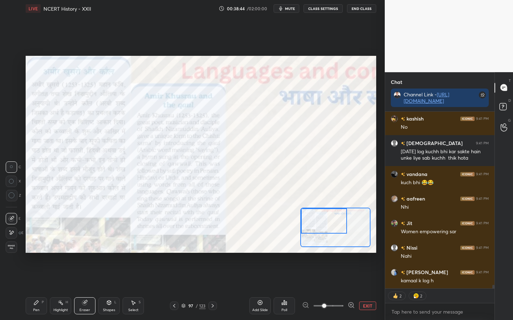
click at [7, 250] on div "Erase all" at bounding box center [11, 247] width 11 height 11
click at [369, 253] on button "EXIT" at bounding box center [367, 306] width 17 height 9
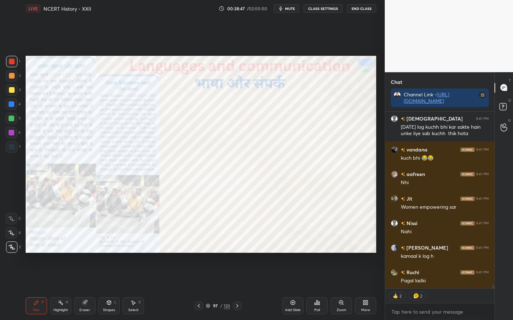
scroll to position [8871, 0]
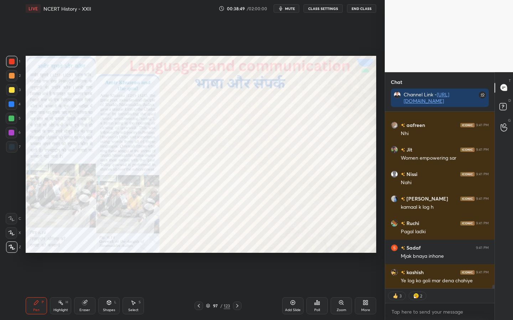
click at [339, 253] on icon at bounding box center [341, 303] width 6 height 6
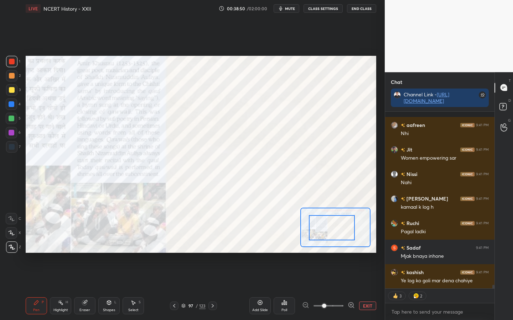
scroll to position [8915, 0]
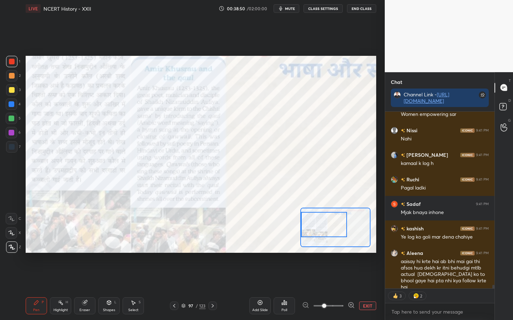
drag, startPoint x: 332, startPoint y: 231, endPoint x: 321, endPoint y: 236, distance: 12.1
click at [316, 227] on div at bounding box center [324, 224] width 46 height 25
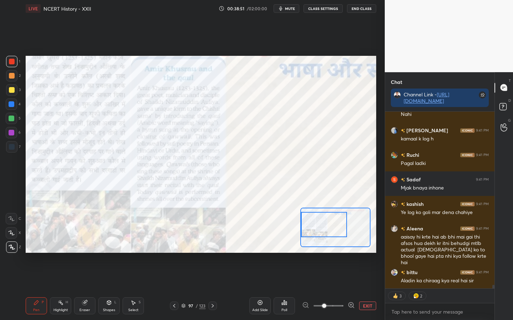
scroll to position [8964, 0]
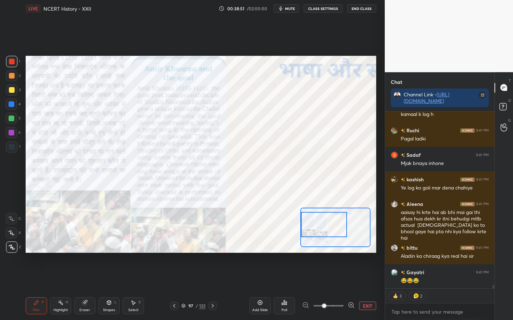
drag, startPoint x: 325, startPoint y: 305, endPoint x: 334, endPoint y: 306, distance: 8.9
click at [326, 253] on span at bounding box center [324, 306] width 4 height 4
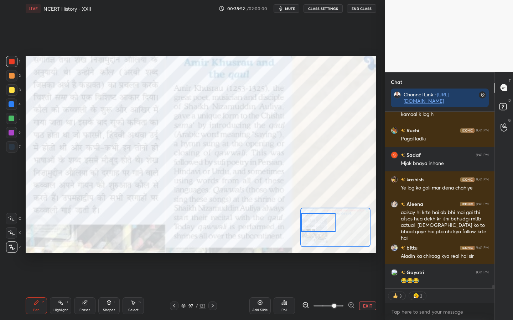
scroll to position [8988, 0]
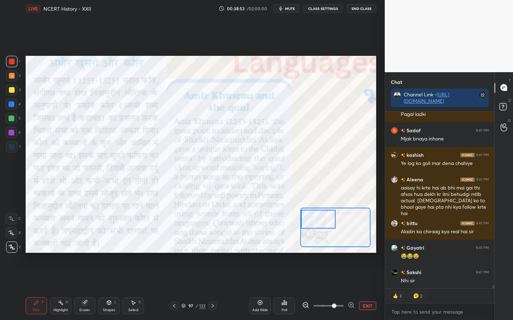
drag, startPoint x: 321, startPoint y: 226, endPoint x: 315, endPoint y: 220, distance: 7.8
click at [310, 222] on div at bounding box center [318, 219] width 34 height 19
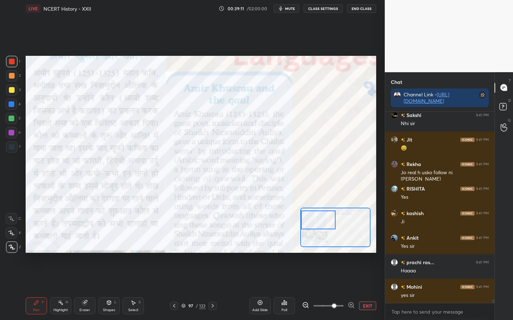
scroll to position [9170, 0]
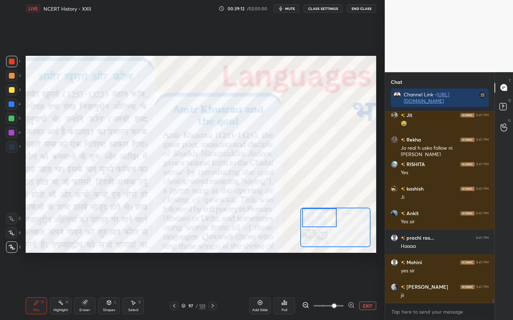
click at [322, 216] on div at bounding box center [319, 218] width 34 height 19
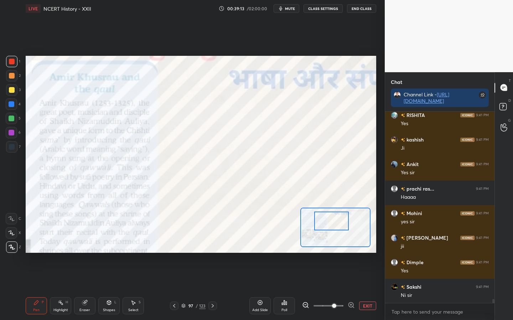
drag, startPoint x: 320, startPoint y: 218, endPoint x: 335, endPoint y: 226, distance: 16.7
click at [337, 223] on div at bounding box center [331, 221] width 34 height 19
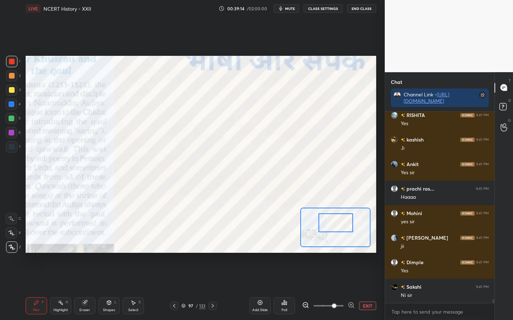
scroll to position [9244, 0]
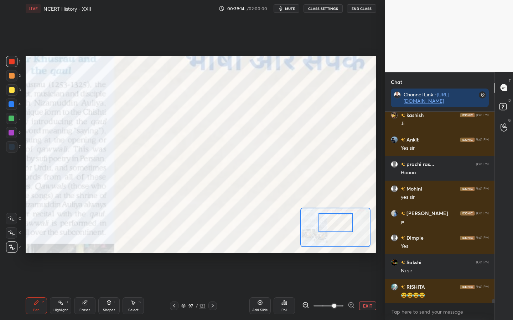
click at [367, 253] on button "EXIT" at bounding box center [367, 306] width 17 height 9
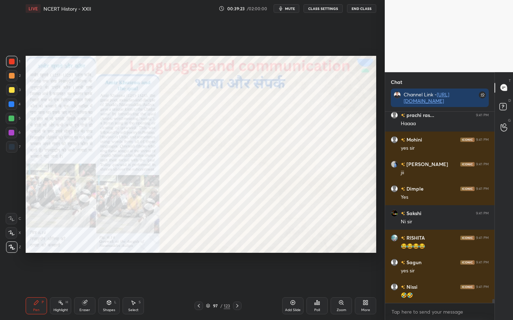
scroll to position [9324, 0]
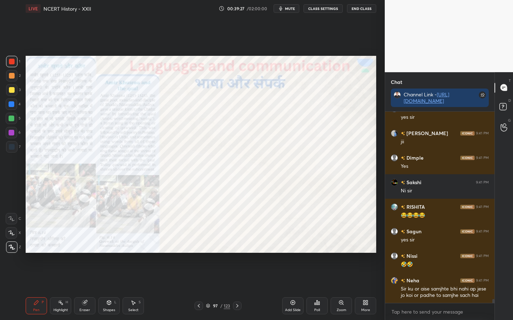
click at [82, 253] on div "Eraser" at bounding box center [84, 311] width 11 height 4
click at [9, 246] on span "Erase all" at bounding box center [11, 247] width 11 height 5
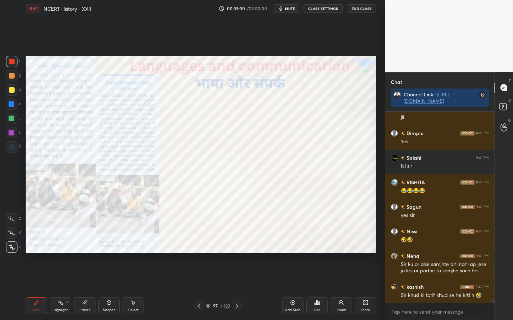
click at [343, 253] on icon at bounding box center [341, 303] width 4 height 4
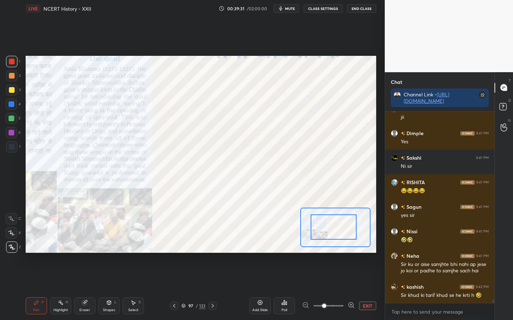
drag, startPoint x: 336, startPoint y: 229, endPoint x: 331, endPoint y: 230, distance: 4.7
drag, startPoint x: 333, startPoint y: 234, endPoint x: 320, endPoint y: 232, distance: 12.9
click at [318, 229] on div at bounding box center [333, 227] width 46 height 25
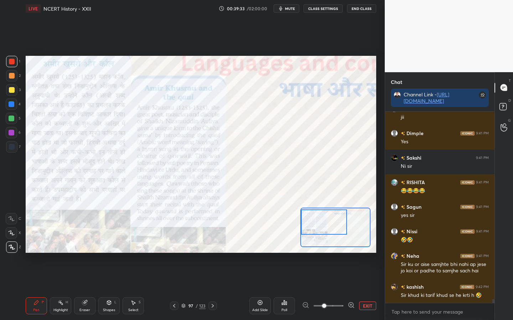
scroll to position [9373, 0]
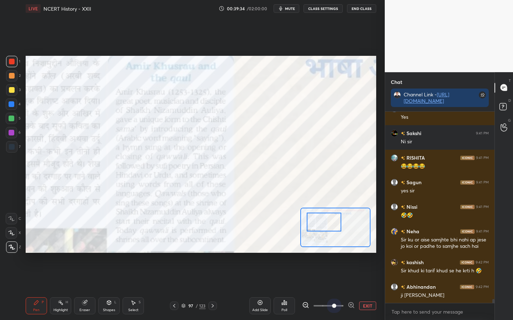
drag, startPoint x: 334, startPoint y: 305, endPoint x: 333, endPoint y: 294, distance: 11.1
click at [334, 253] on span at bounding box center [334, 306] width 4 height 4
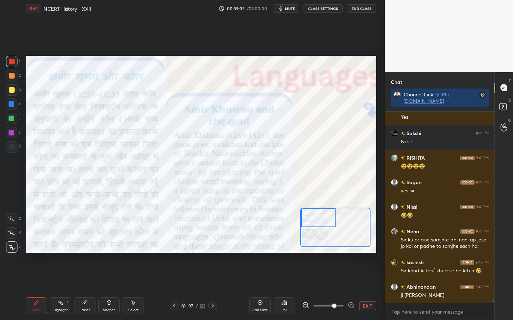
drag, startPoint x: 328, startPoint y: 225, endPoint x: 313, endPoint y: 218, distance: 16.9
click at [314, 218] on div at bounding box center [318, 218] width 34 height 19
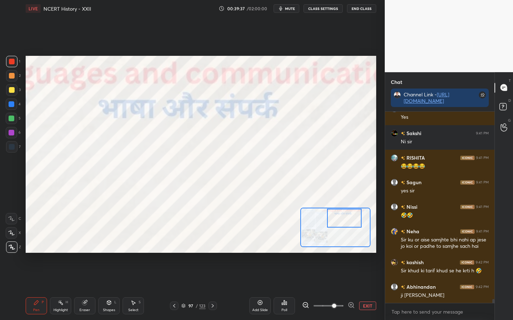
drag, startPoint x: 317, startPoint y: 220, endPoint x: 344, endPoint y: 220, distance: 27.1
click at [344, 220] on div at bounding box center [344, 218] width 34 height 19
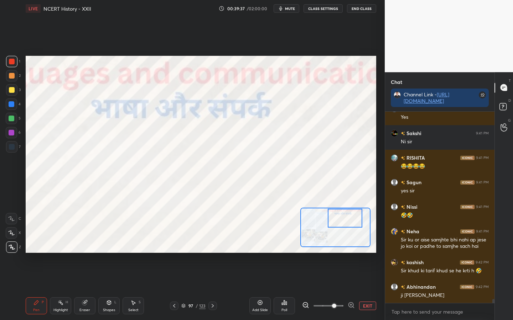
scroll to position [9398, 0]
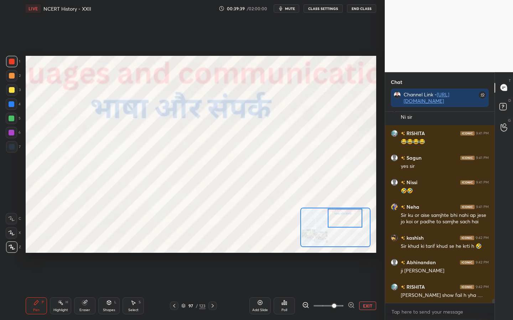
click at [365, 253] on button "EXIT" at bounding box center [367, 306] width 17 height 9
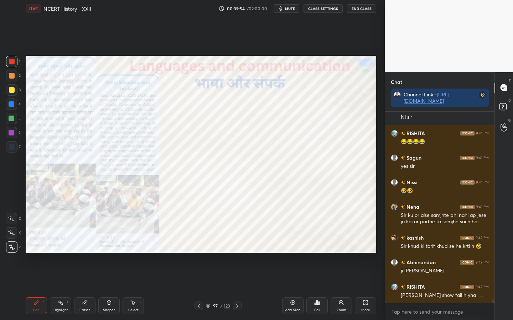
drag, startPoint x: 89, startPoint y: 305, endPoint x: 85, endPoint y: 304, distance: 4.7
click at [89, 253] on div "Eraser" at bounding box center [84, 306] width 21 height 17
drag, startPoint x: 11, startPoint y: 250, endPoint x: 18, endPoint y: 248, distance: 6.8
click at [9, 248] on span "Erase all" at bounding box center [11, 247] width 11 height 5
click at [341, 253] on icon at bounding box center [341, 303] width 4 height 4
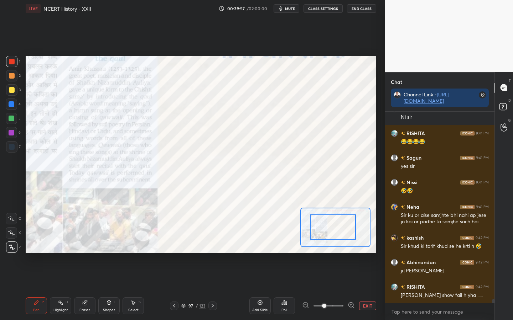
drag, startPoint x: 332, startPoint y: 229, endPoint x: 320, endPoint y: 233, distance: 13.0
click at [320, 233] on div at bounding box center [333, 227] width 46 height 25
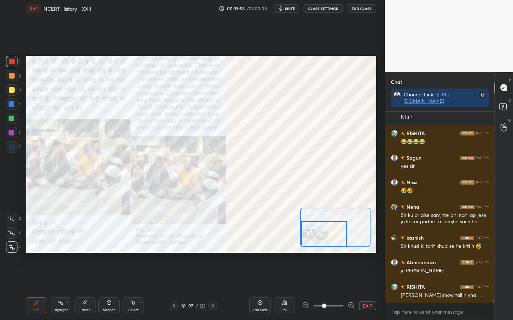
drag, startPoint x: 337, startPoint y: 228, endPoint x: 326, endPoint y: 233, distance: 12.1
click at [325, 233] on div at bounding box center [324, 233] width 46 height 25
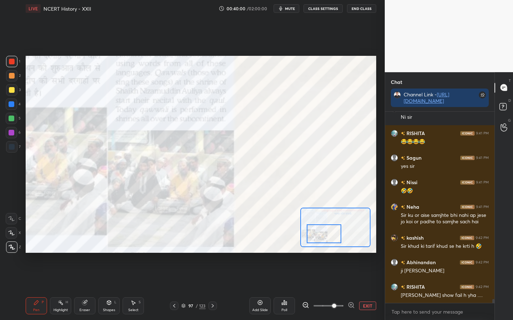
drag, startPoint x: 331, startPoint y: 305, endPoint x: 337, endPoint y: 305, distance: 5.7
click at [336, 253] on span at bounding box center [334, 306] width 4 height 4
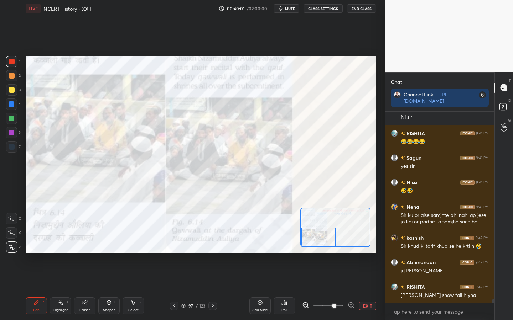
drag, startPoint x: 332, startPoint y: 234, endPoint x: 310, endPoint y: 241, distance: 23.5
click at [312, 242] on div at bounding box center [318, 237] width 34 height 19
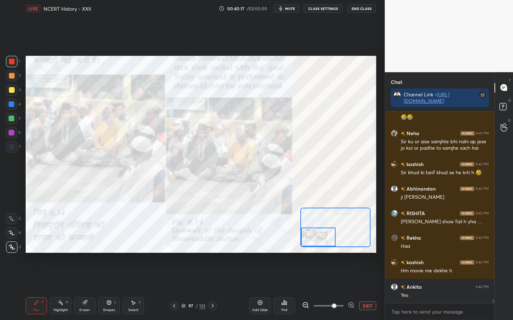
scroll to position [9496, 0]
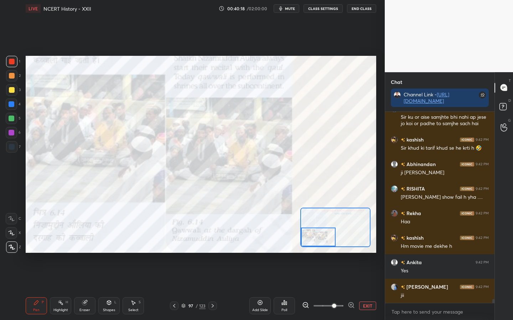
drag, startPoint x: 87, startPoint y: 307, endPoint x: 85, endPoint y: 301, distance: 5.8
click at [87, 253] on div "Eraser" at bounding box center [84, 306] width 21 height 17
click at [11, 247] on span "Erase all" at bounding box center [11, 247] width 11 height 5
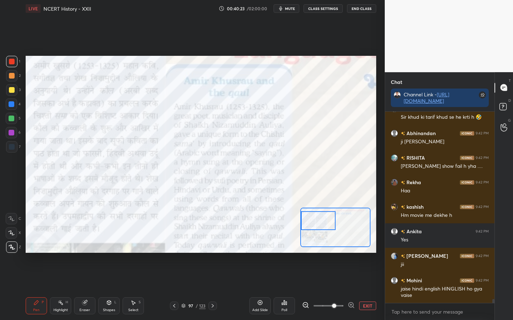
scroll to position [9558, 0]
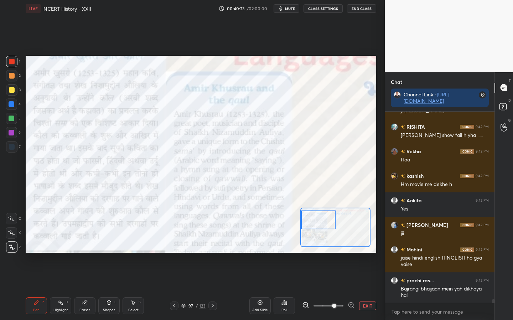
drag, startPoint x: 322, startPoint y: 238, endPoint x: 314, endPoint y: 222, distance: 17.8
click at [315, 222] on div at bounding box center [318, 220] width 34 height 19
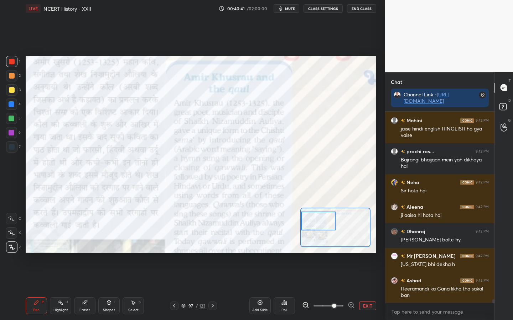
scroll to position [9718, 0]
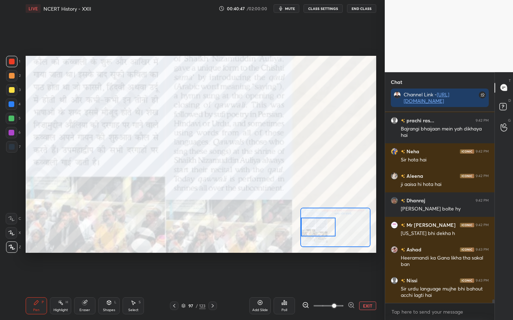
drag, startPoint x: 315, startPoint y: 221, endPoint x: 315, endPoint y: 227, distance: 6.1
click at [315, 227] on div at bounding box center [318, 227] width 34 height 19
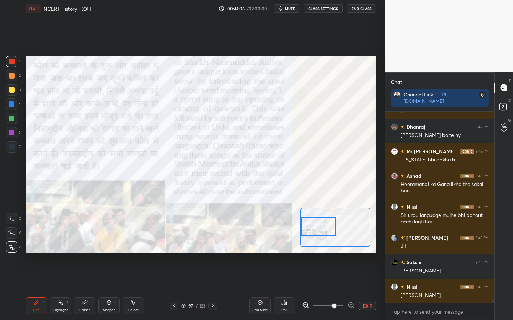
scroll to position [9816, 0]
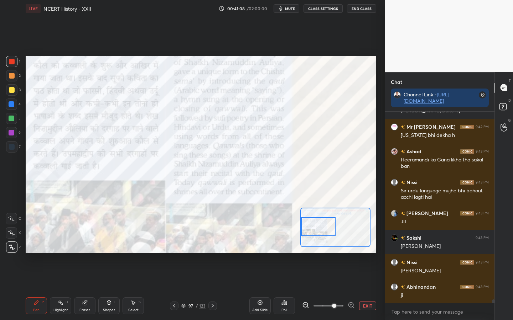
drag, startPoint x: 81, startPoint y: 307, endPoint x: 78, endPoint y: 304, distance: 4.6
click at [81, 253] on div "Eraser" at bounding box center [84, 306] width 21 height 17
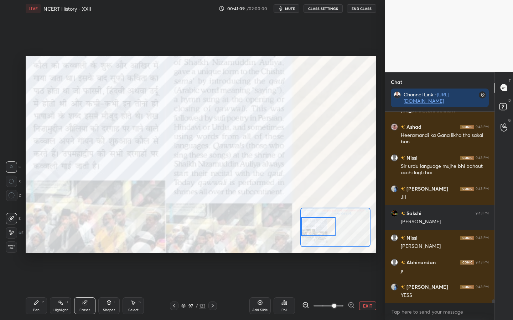
drag, startPoint x: 7, startPoint y: 247, endPoint x: 14, endPoint y: 246, distance: 7.1
click at [8, 247] on span "Erase all" at bounding box center [11, 247] width 11 height 5
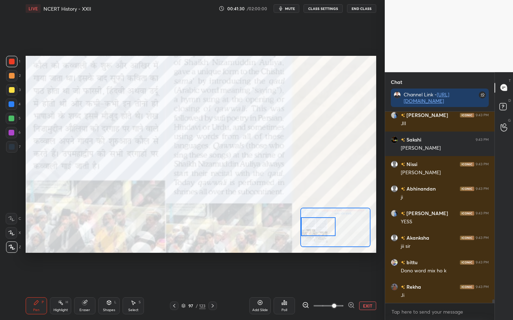
scroll to position [9939, 0]
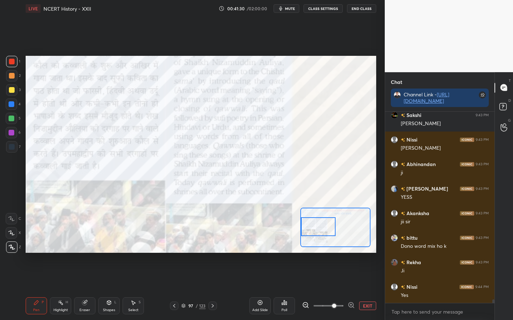
click at [367, 253] on button "EXIT" at bounding box center [367, 306] width 17 height 9
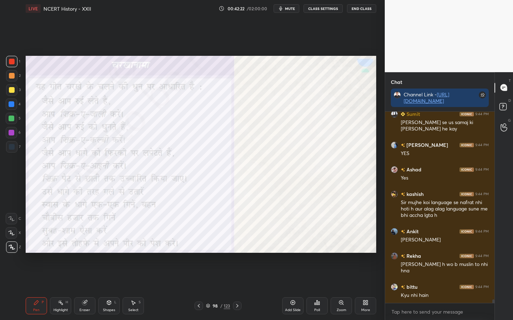
scroll to position [10161, 0]
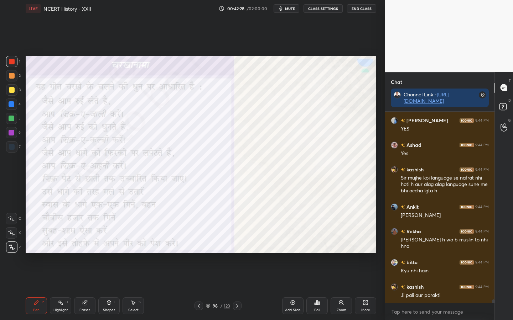
click at [88, 253] on div "Eraser" at bounding box center [84, 306] width 21 height 17
drag, startPoint x: 10, startPoint y: 247, endPoint x: 21, endPoint y: 243, distance: 11.3
click at [12, 247] on span "Erase all" at bounding box center [11, 247] width 11 height 5
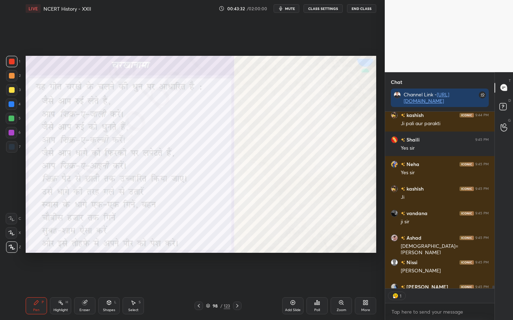
scroll to position [10372, 0]
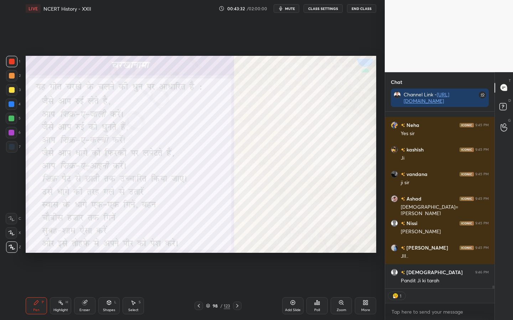
click at [89, 253] on div "Eraser" at bounding box center [84, 311] width 11 height 4
drag, startPoint x: 9, startPoint y: 247, endPoint x: 13, endPoint y: 248, distance: 4.0
click at [11, 247] on span "Erase all" at bounding box center [11, 247] width 11 height 5
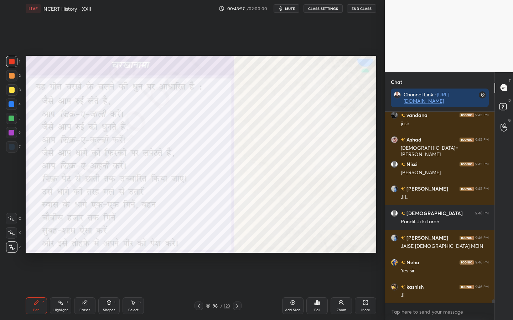
scroll to position [10449, 0]
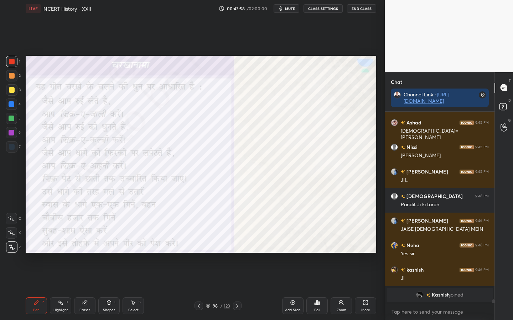
click at [84, 253] on div "Eraser" at bounding box center [84, 306] width 21 height 17
click at [8, 249] on span "Erase all" at bounding box center [11, 247] width 11 height 5
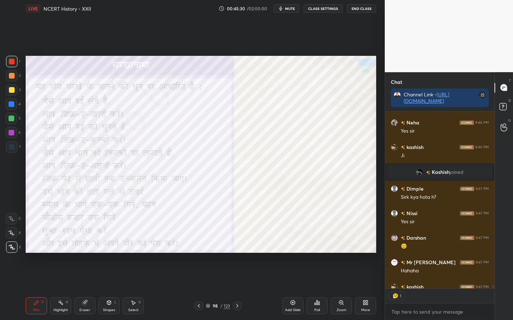
scroll to position [2, 2]
drag, startPoint x: 86, startPoint y: 307, endPoint x: 80, endPoint y: 301, distance: 8.3
click at [85, 253] on div "Eraser" at bounding box center [84, 306] width 21 height 17
click at [15, 246] on span "Erase all" at bounding box center [11, 247] width 11 height 5
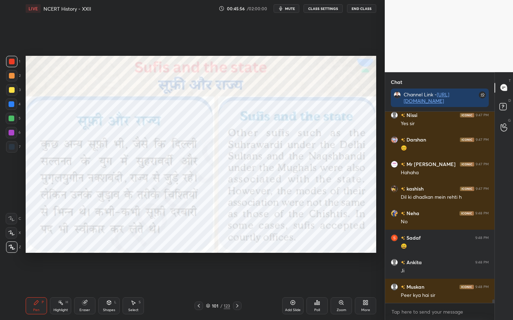
scroll to position [9979, 0]
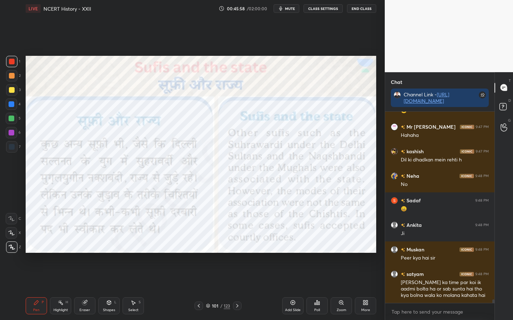
click at [84, 253] on div "Eraser" at bounding box center [84, 306] width 21 height 17
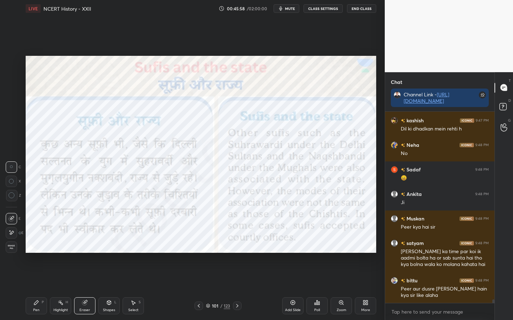
click at [10, 249] on span "Erase all" at bounding box center [11, 247] width 11 height 5
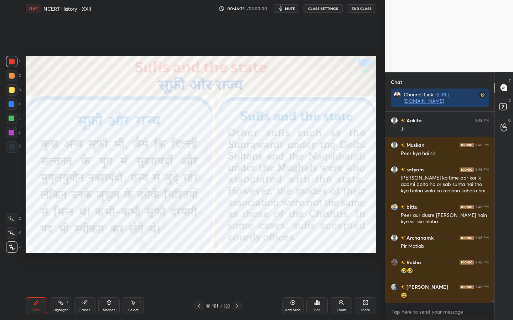
scroll to position [10114, 0]
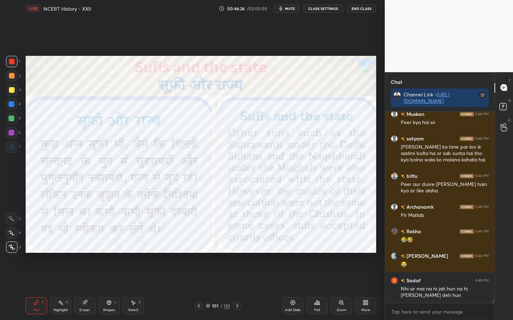
click at [83, 253] on div "Eraser" at bounding box center [84, 311] width 11 height 4
click at [11, 248] on span "Erase all" at bounding box center [11, 247] width 11 height 5
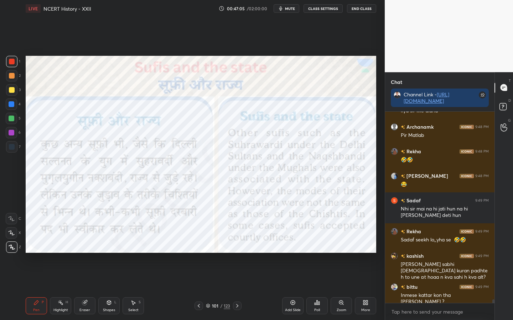
scroll to position [10219, 0]
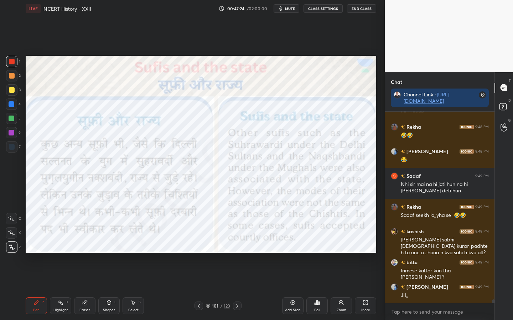
click at [81, 253] on div "Eraser" at bounding box center [84, 311] width 11 height 4
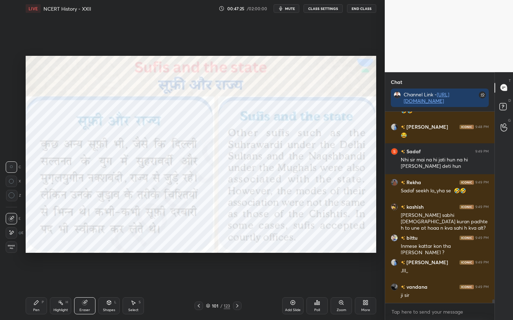
click at [10, 251] on div "Erase all" at bounding box center [11, 247] width 11 height 11
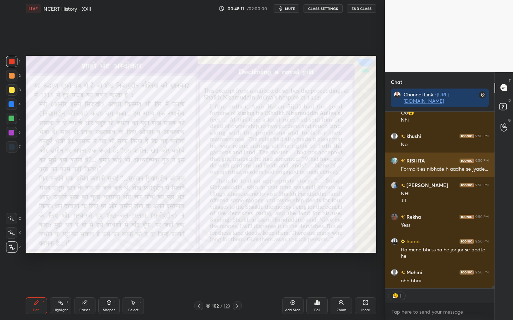
scroll to position [10524, 0]
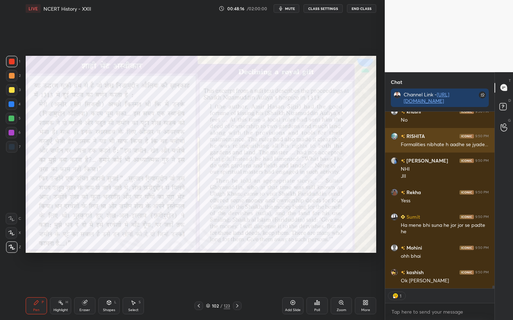
type textarea "x"
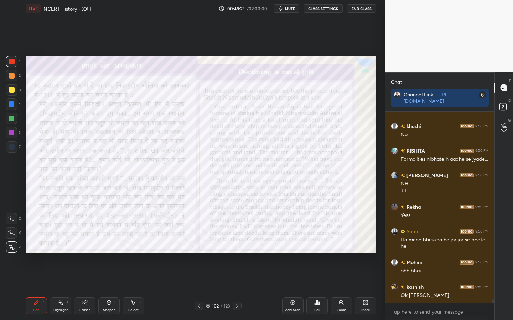
scroll to position [10534, 0]
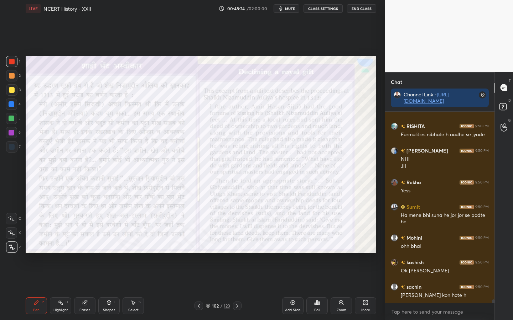
click at [341, 253] on icon at bounding box center [341, 303] width 6 height 6
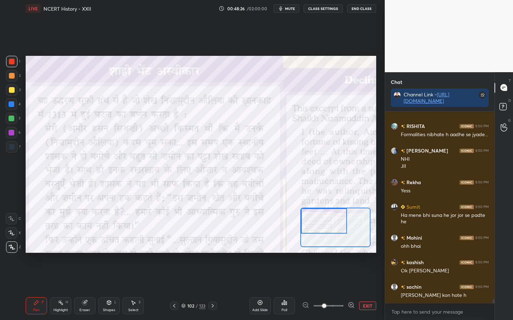
scroll to position [10559, 0]
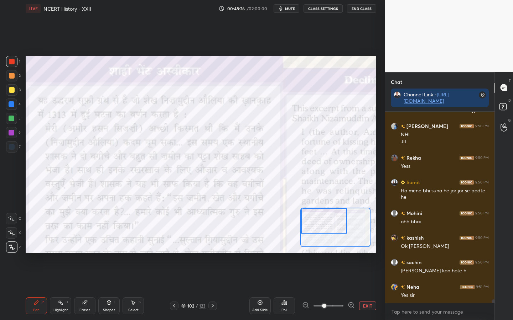
click at [317, 223] on div at bounding box center [324, 221] width 46 height 25
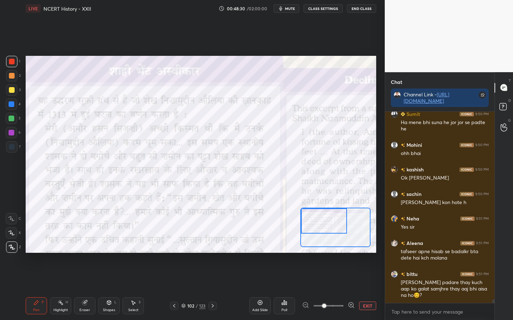
scroll to position [10652, 0]
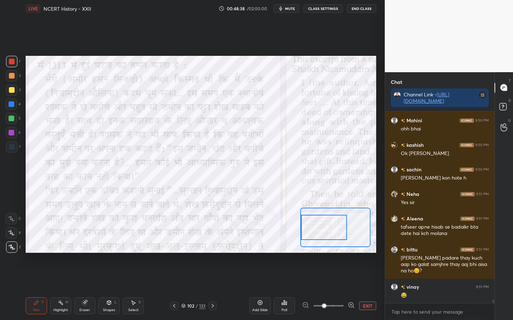
drag, startPoint x: 315, startPoint y: 217, endPoint x: 314, endPoint y: 221, distance: 4.0
click at [315, 222] on div at bounding box center [324, 227] width 46 height 25
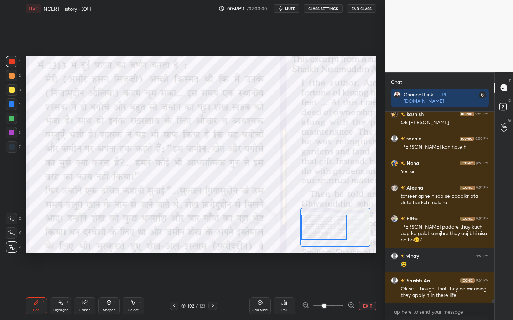
drag, startPoint x: 89, startPoint y: 308, endPoint x: 80, endPoint y: 298, distance: 13.3
click at [89, 253] on div "Eraser" at bounding box center [84, 311] width 11 height 4
click at [10, 248] on span "Erase all" at bounding box center [11, 247] width 11 height 5
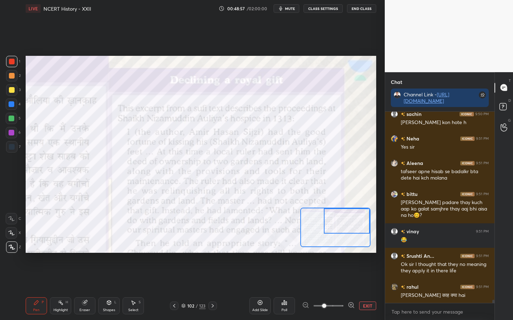
click at [345, 206] on div "Setting up your live class Poll for secs No correct answer Start poll" at bounding box center [201, 154] width 350 height 197
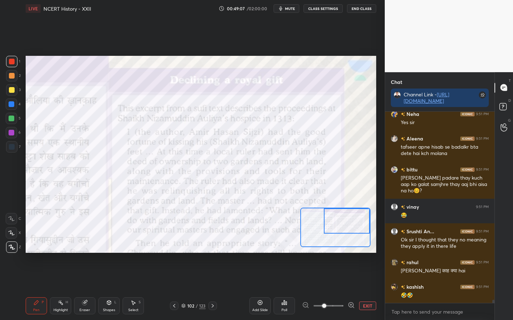
scroll to position [10757, 0]
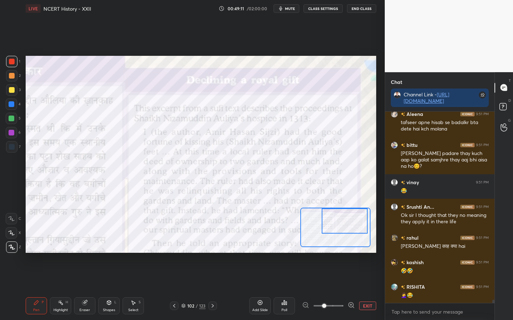
drag, startPoint x: 339, startPoint y: 222, endPoint x: 339, endPoint y: 218, distance: 4.0
click at [340, 219] on div at bounding box center [344, 221] width 46 height 25
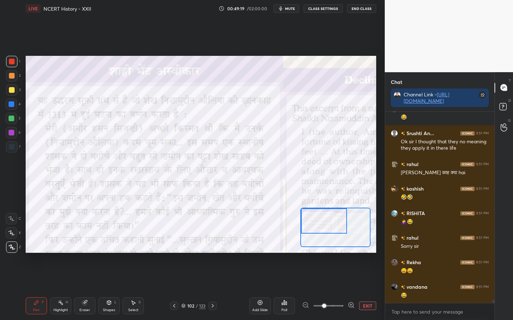
scroll to position [10855, 0]
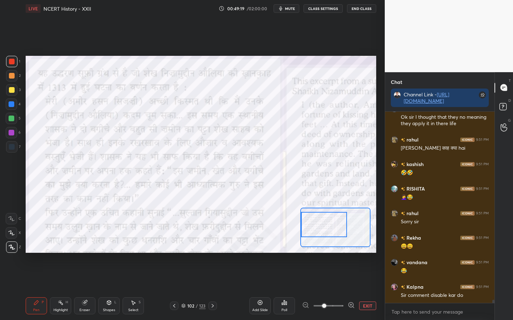
drag, startPoint x: 345, startPoint y: 223, endPoint x: 319, endPoint y: 224, distance: 26.0
click at [320, 226] on div at bounding box center [324, 224] width 46 height 25
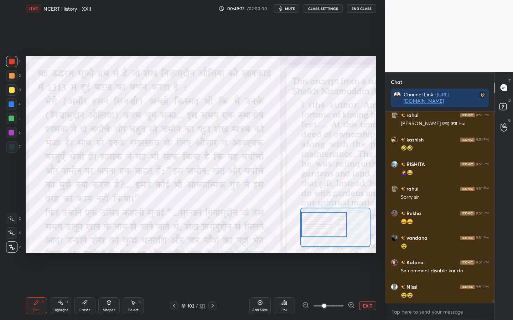
click at [322, 5] on button "CLASS SETTINGS" at bounding box center [322, 8] width 39 height 9
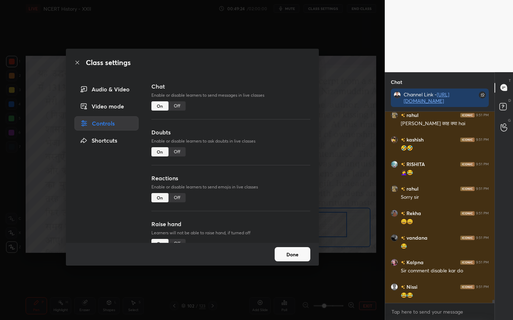
scroll to position [10904, 0]
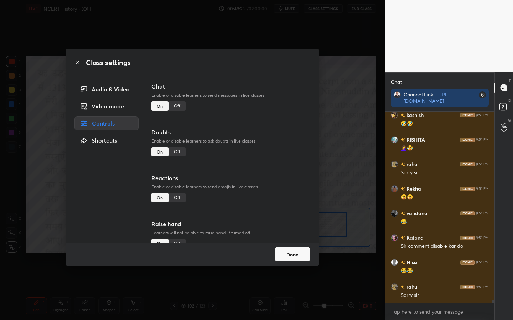
click at [176, 106] on div "Off" at bounding box center [176, 105] width 17 height 9
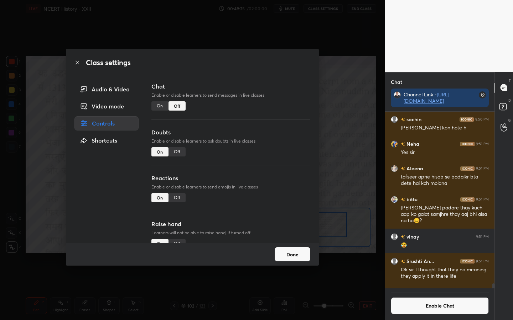
scroll to position [175, 107]
click at [290, 252] on button "Done" at bounding box center [292, 254] width 36 height 14
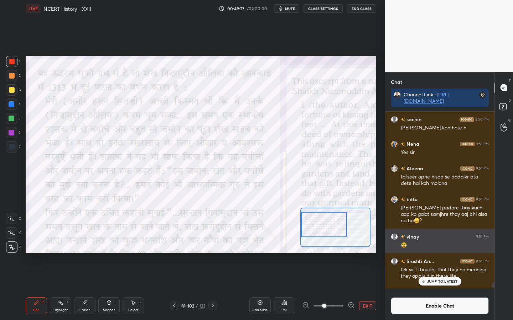
scroll to position [10611, 0]
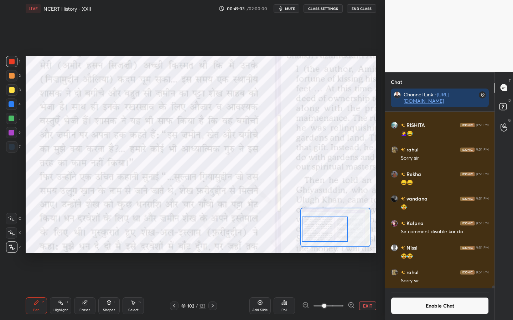
click at [325, 230] on div at bounding box center [325, 229] width 46 height 25
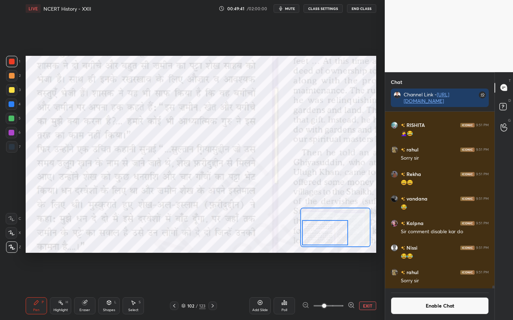
click at [321, 232] on div at bounding box center [325, 232] width 46 height 25
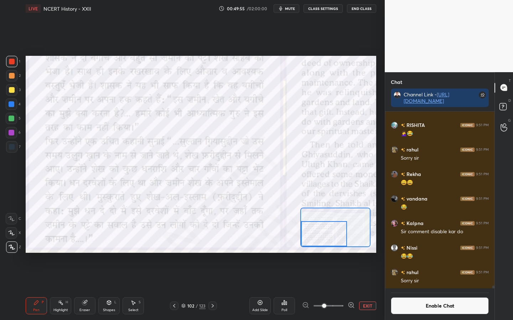
drag, startPoint x: 318, startPoint y: 229, endPoint x: 316, endPoint y: 236, distance: 7.9
click at [316, 237] on div at bounding box center [324, 233] width 46 height 25
click at [365, 253] on button "EXIT" at bounding box center [367, 306] width 17 height 9
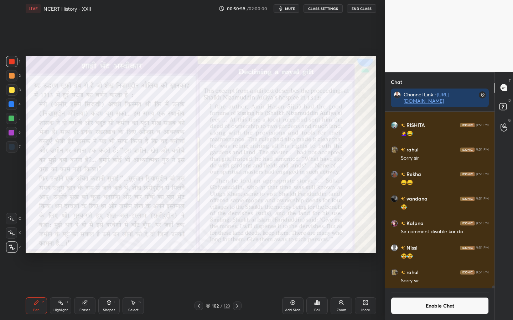
click at [238, 253] on icon at bounding box center [237, 306] width 6 height 6
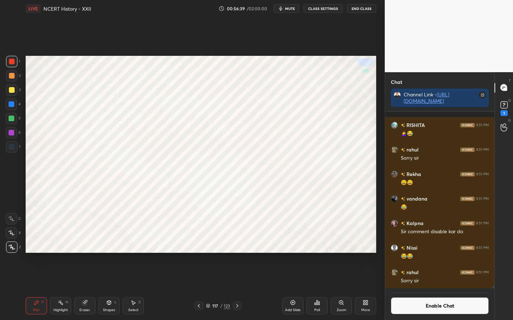
scroll to position [10642, 0]
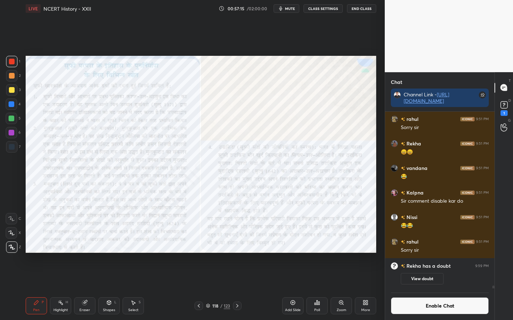
drag, startPoint x: 91, startPoint y: 309, endPoint x: 87, endPoint y: 304, distance: 6.1
click at [91, 253] on div "Eraser" at bounding box center [84, 306] width 21 height 17
click at [12, 252] on div "Erase all" at bounding box center [11, 247] width 11 height 11
click at [85, 253] on div "Eraser" at bounding box center [84, 306] width 21 height 17
click at [9, 251] on div "Erase all" at bounding box center [11, 247] width 11 height 11
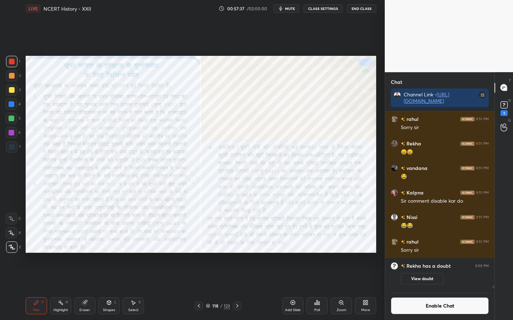
click at [86, 253] on div "Eraser" at bounding box center [84, 311] width 11 height 4
click at [13, 252] on div "Erase all" at bounding box center [11, 247] width 11 height 11
click at [90, 253] on div "Eraser" at bounding box center [84, 306] width 21 height 17
click at [10, 251] on div "Erase all" at bounding box center [11, 247] width 11 height 11
click at [344, 253] on div "Zoom" at bounding box center [340, 306] width 21 height 17
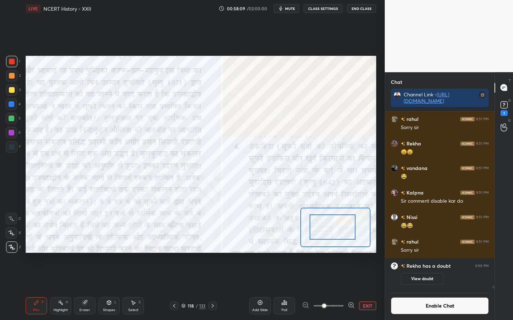
drag, startPoint x: 343, startPoint y: 227, endPoint x: 331, endPoint y: 215, distance: 16.9
drag, startPoint x: 332, startPoint y: 225, endPoint x: 320, endPoint y: 226, distance: 12.9
click at [320, 224] on div at bounding box center [332, 227] width 46 height 25
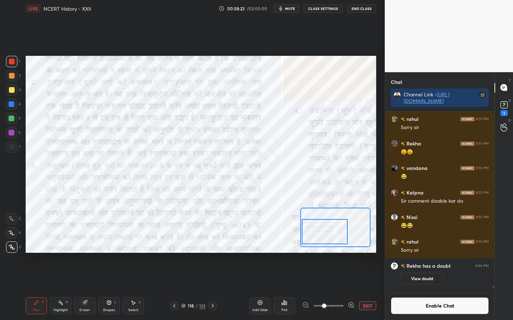
drag, startPoint x: 318, startPoint y: 223, endPoint x: 318, endPoint y: 229, distance: 6.1
click at [319, 229] on div at bounding box center [325, 231] width 46 height 25
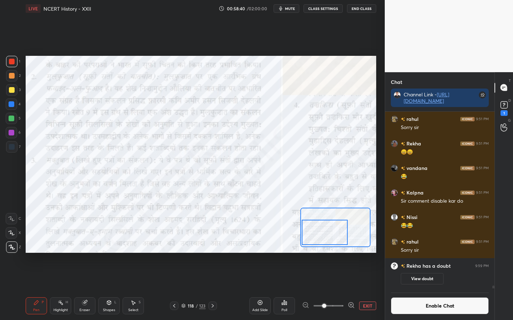
click at [367, 253] on button "EXIT" at bounding box center [367, 306] width 17 height 9
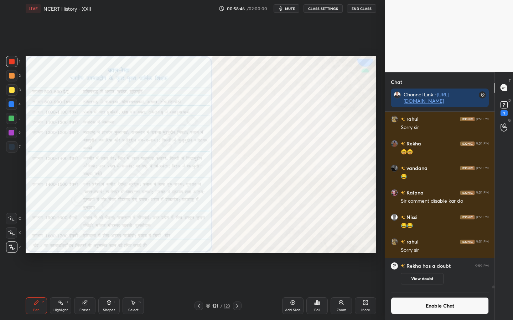
click at [441, 253] on button "Enable Chat" at bounding box center [440, 306] width 98 height 17
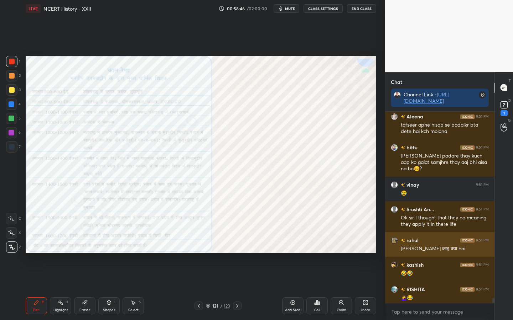
scroll to position [10613, 0]
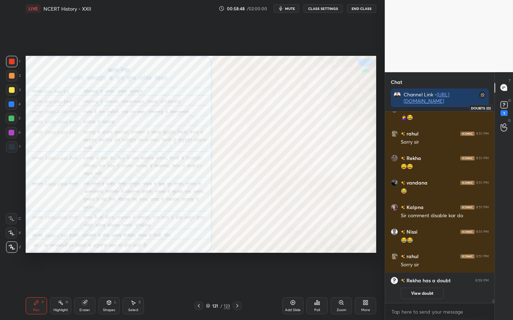
click at [496, 106] on rect at bounding box center [503, 104] width 7 height 7
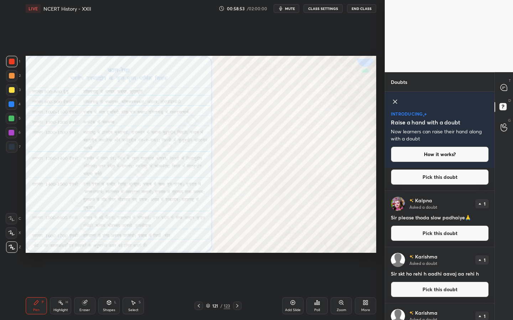
scroll to position [80, 0]
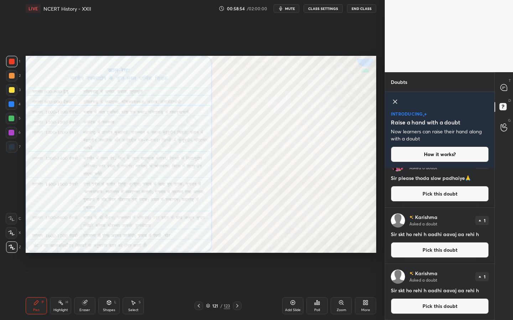
click at [496, 83] on div "T Messages (T)" at bounding box center [503, 88] width 18 height 20
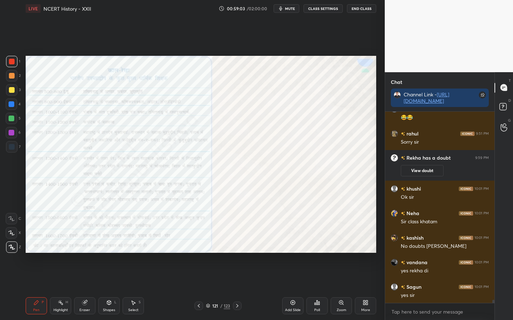
scroll to position [10919, 0]
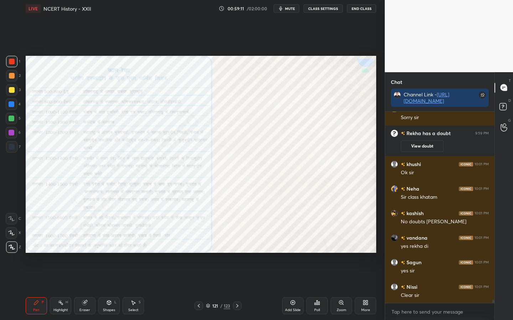
click at [87, 253] on div "Eraser" at bounding box center [84, 306] width 21 height 17
click at [10, 250] on span "Erase all" at bounding box center [11, 247] width 11 height 5
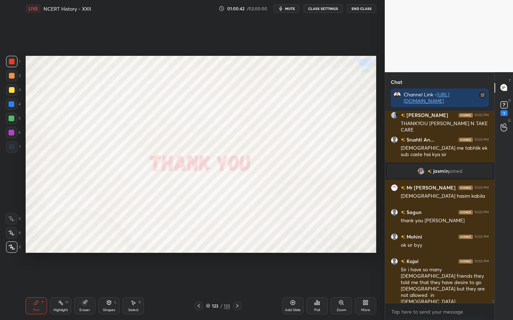
scroll to position [11541, 0]
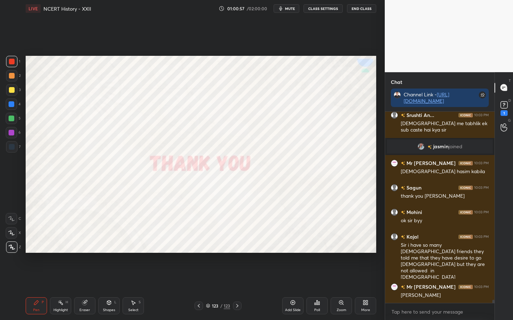
click at [87, 253] on div "Eraser" at bounding box center [84, 306] width 21 height 17
click at [12, 250] on span "Erase all" at bounding box center [11, 247] width 11 height 5
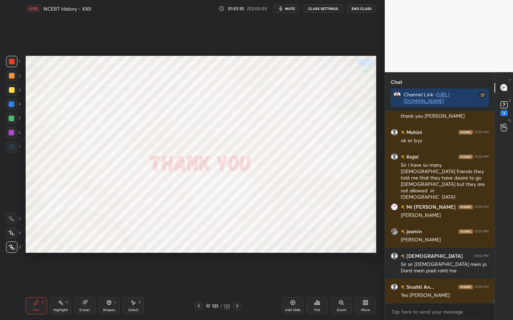
scroll to position [11646, 0]
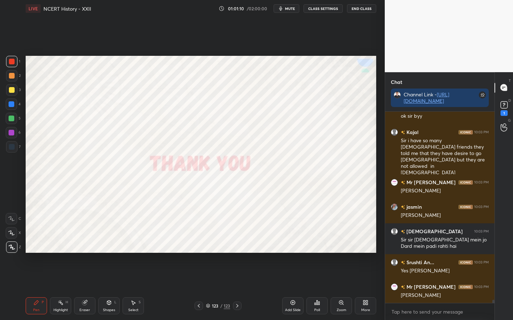
click at [82, 253] on div "Eraser" at bounding box center [84, 311] width 11 height 4
drag, startPoint x: 9, startPoint y: 245, endPoint x: 20, endPoint y: 241, distance: 11.9
click at [9, 246] on span "Erase all" at bounding box center [11, 247] width 11 height 5
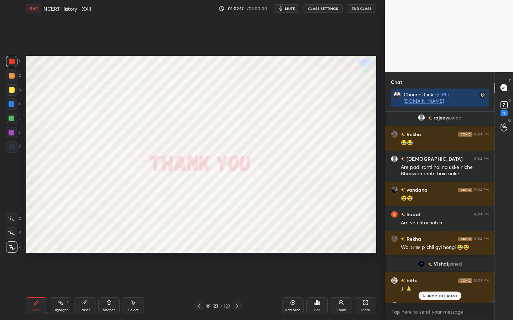
scroll to position [12086, 0]
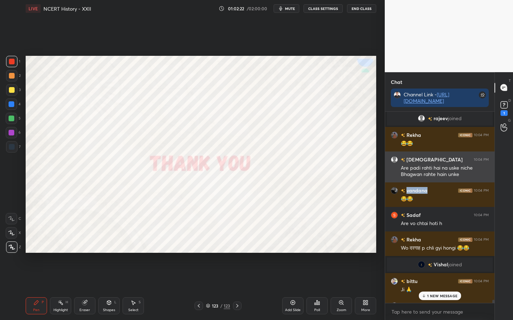
click at [411, 158] on h6 "[DEMOGRAPHIC_DATA]" at bounding box center [434, 159] width 58 height 7
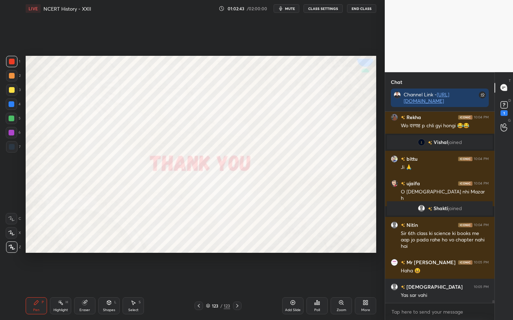
scroll to position [12233, 0]
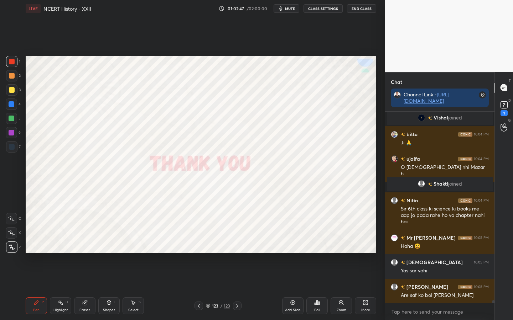
drag, startPoint x: 81, startPoint y: 305, endPoint x: 63, endPoint y: 295, distance: 20.4
click at [81, 253] on div "Eraser" at bounding box center [84, 306] width 21 height 17
click at [10, 251] on div "Erase all" at bounding box center [11, 247] width 11 height 11
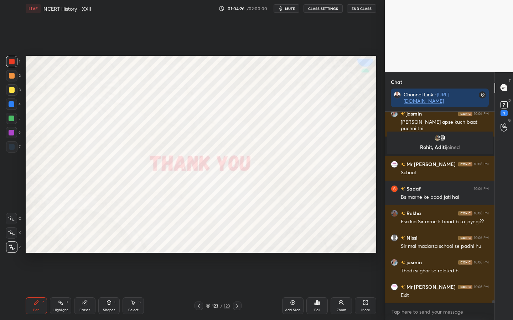
scroll to position [12333, 0]
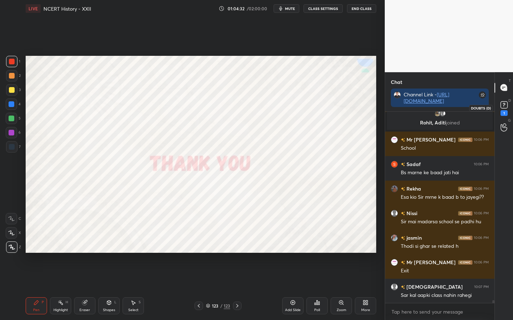
click at [496, 106] on icon at bounding box center [503, 106] width 1 height 1
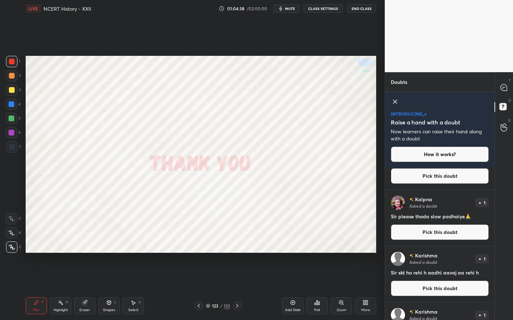
scroll to position [144, 0]
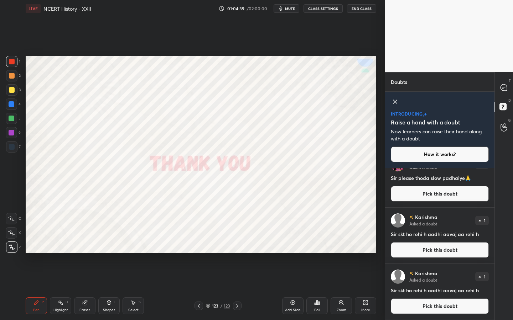
click at [496, 81] on div "T Messages (T)" at bounding box center [503, 88] width 18 height 20
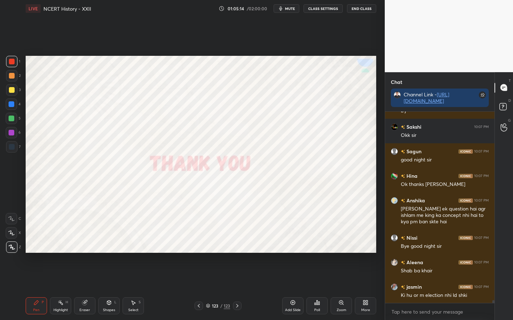
scroll to position [12947, 0]
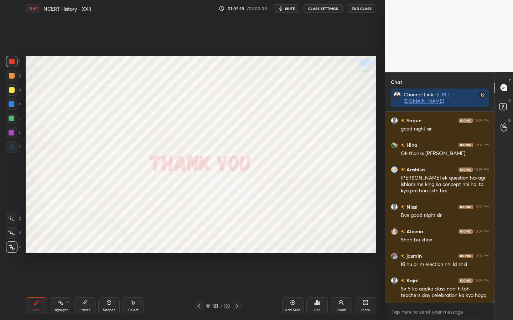
click at [82, 253] on div "Eraser" at bounding box center [84, 311] width 11 height 4
drag, startPoint x: 10, startPoint y: 249, endPoint x: 20, endPoint y: 240, distance: 13.6
click at [10, 249] on span "Erase all" at bounding box center [11, 247] width 11 height 5
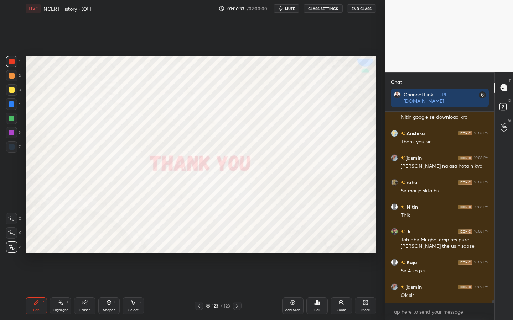
scroll to position [13292, 0]
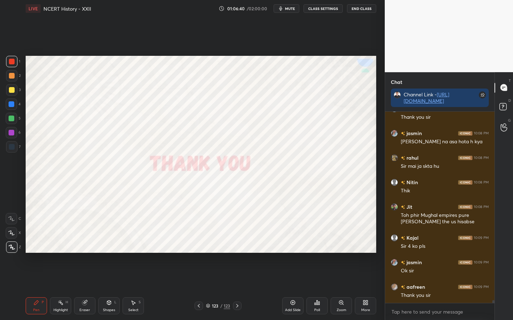
click at [89, 253] on div "Eraser" at bounding box center [84, 311] width 11 height 4
click at [11, 252] on div "Erase all" at bounding box center [11, 247] width 11 height 11
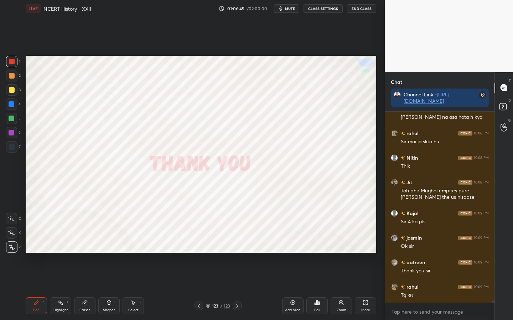
scroll to position [13341, 0]
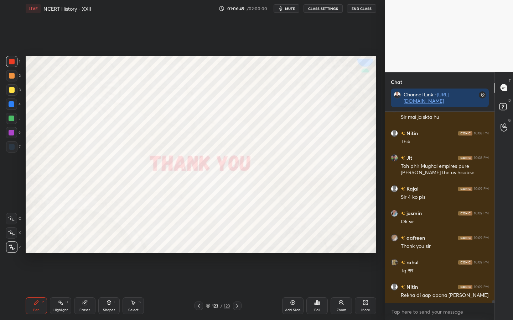
click at [359, 12] on button "End Class" at bounding box center [361, 8] width 29 height 9
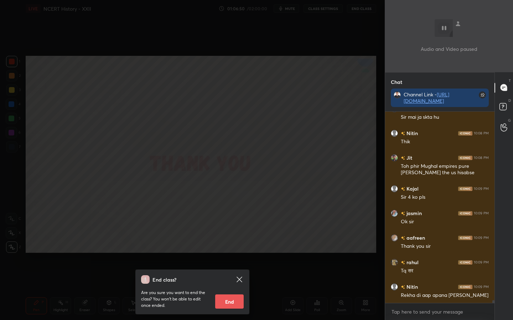
click at [227, 253] on button "End" at bounding box center [229, 302] width 28 height 14
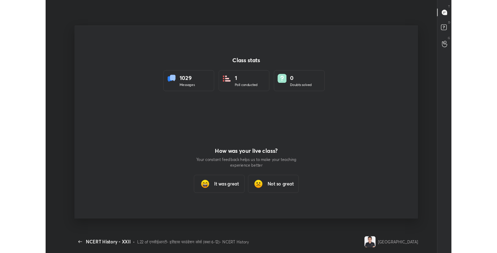
scroll to position [35391, 35108]
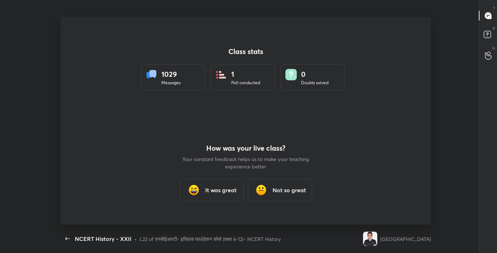
type textarea "x"
click at [214, 193] on h3 "It was great" at bounding box center [220, 190] width 31 height 9
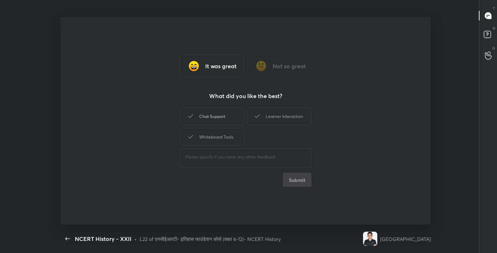
click at [222, 123] on div "Chat Support" at bounding box center [212, 117] width 64 height 18
click at [275, 116] on div "Learner Interaction" at bounding box center [279, 117] width 64 height 18
click at [231, 132] on div "Whiteboard Tools" at bounding box center [212, 137] width 64 height 18
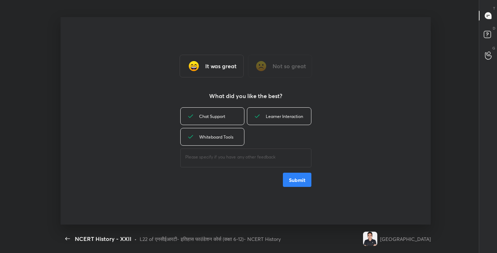
click at [292, 177] on button "Submit" at bounding box center [297, 180] width 28 height 14
